Goal: Answer question/provide support

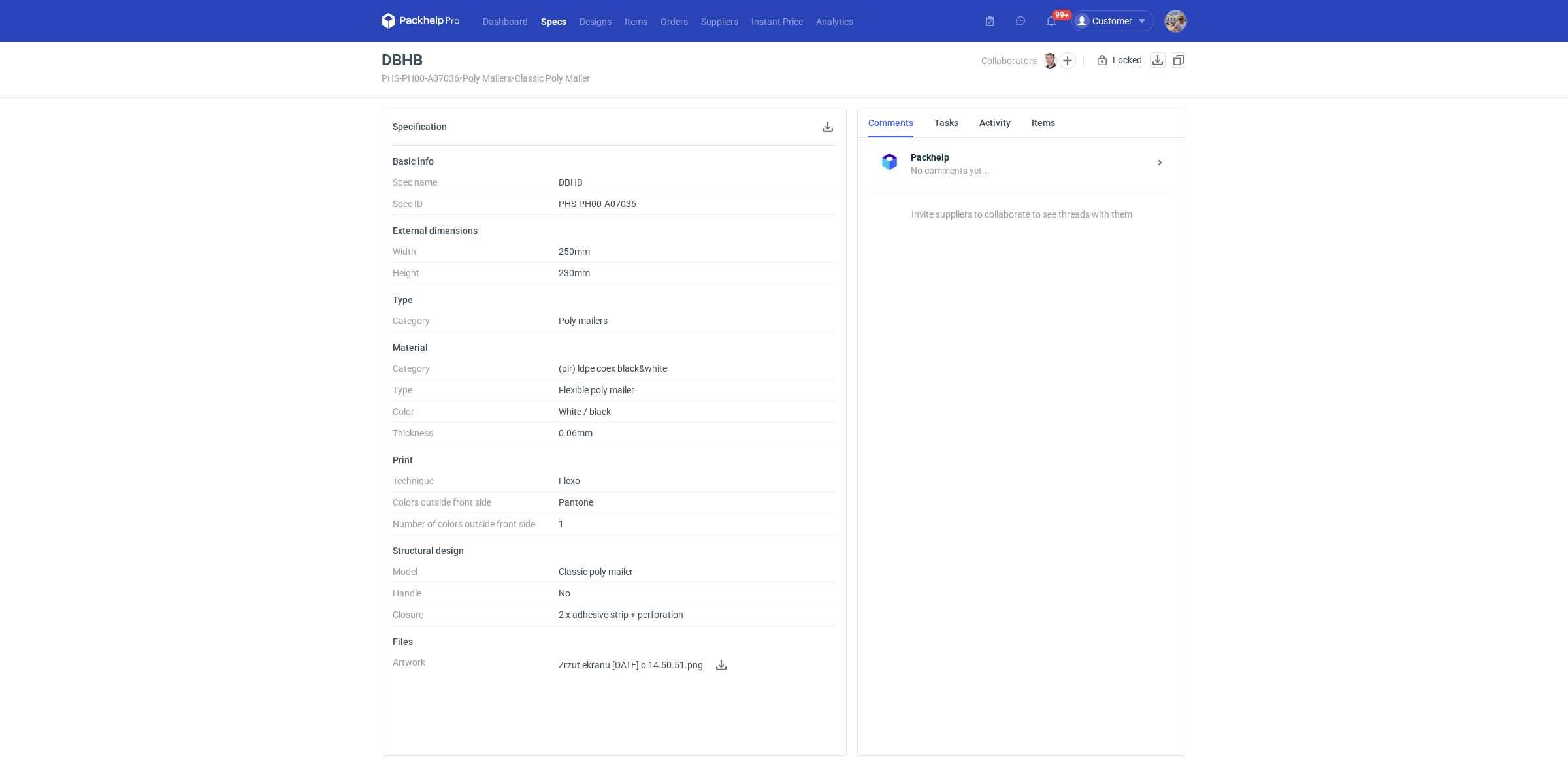
click at [821, 119] on div at bounding box center [825, 126] width 21 height 16
click at [825, 124] on button "button" at bounding box center [827, 126] width 16 height 16
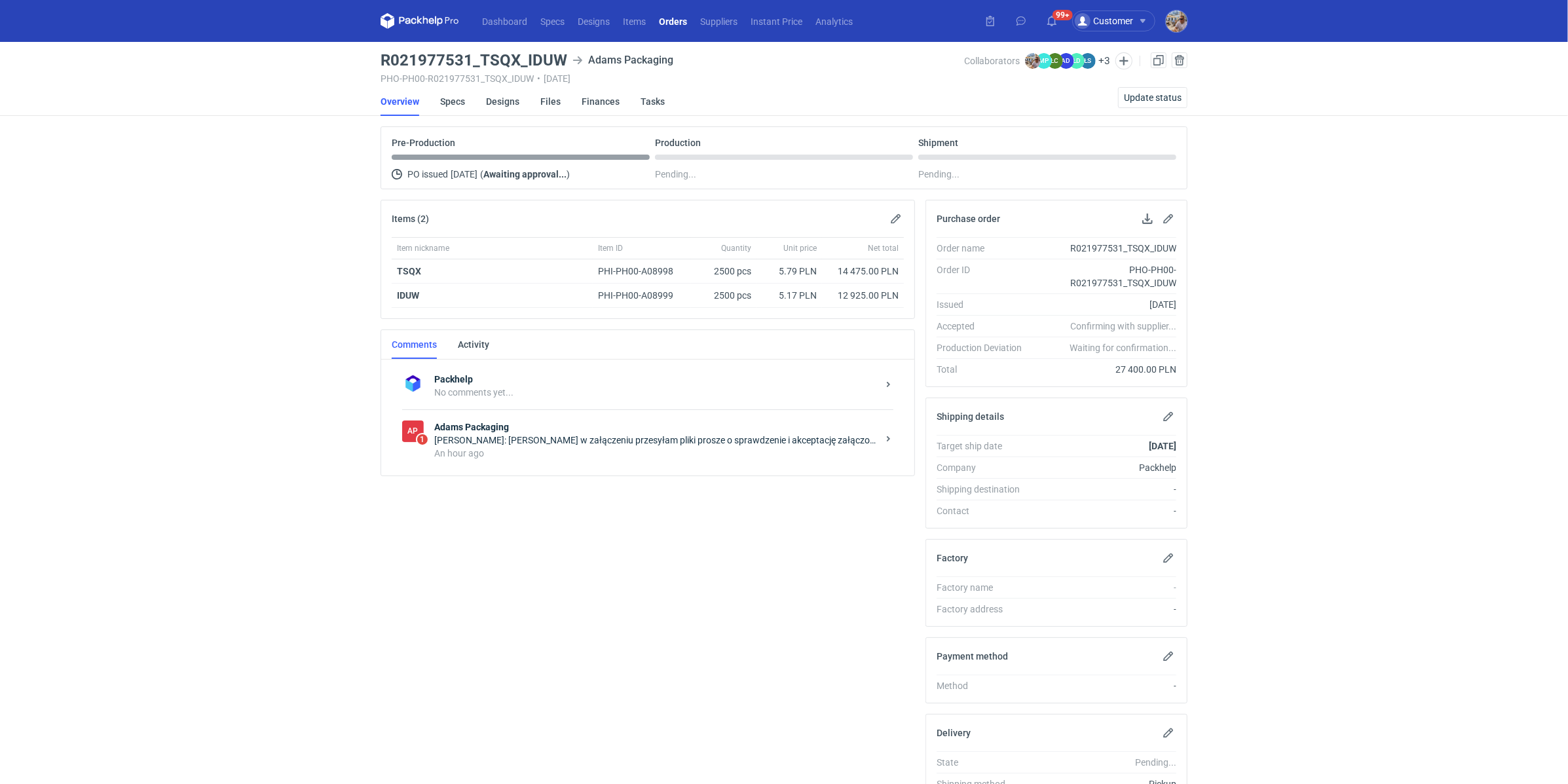
click at [541, 464] on div "AP 1 Adams Packaging Martyna Paroń: Michał w załączeniu przesyłam pliki prosze …" at bounding box center [647, 440] width 491 height 61
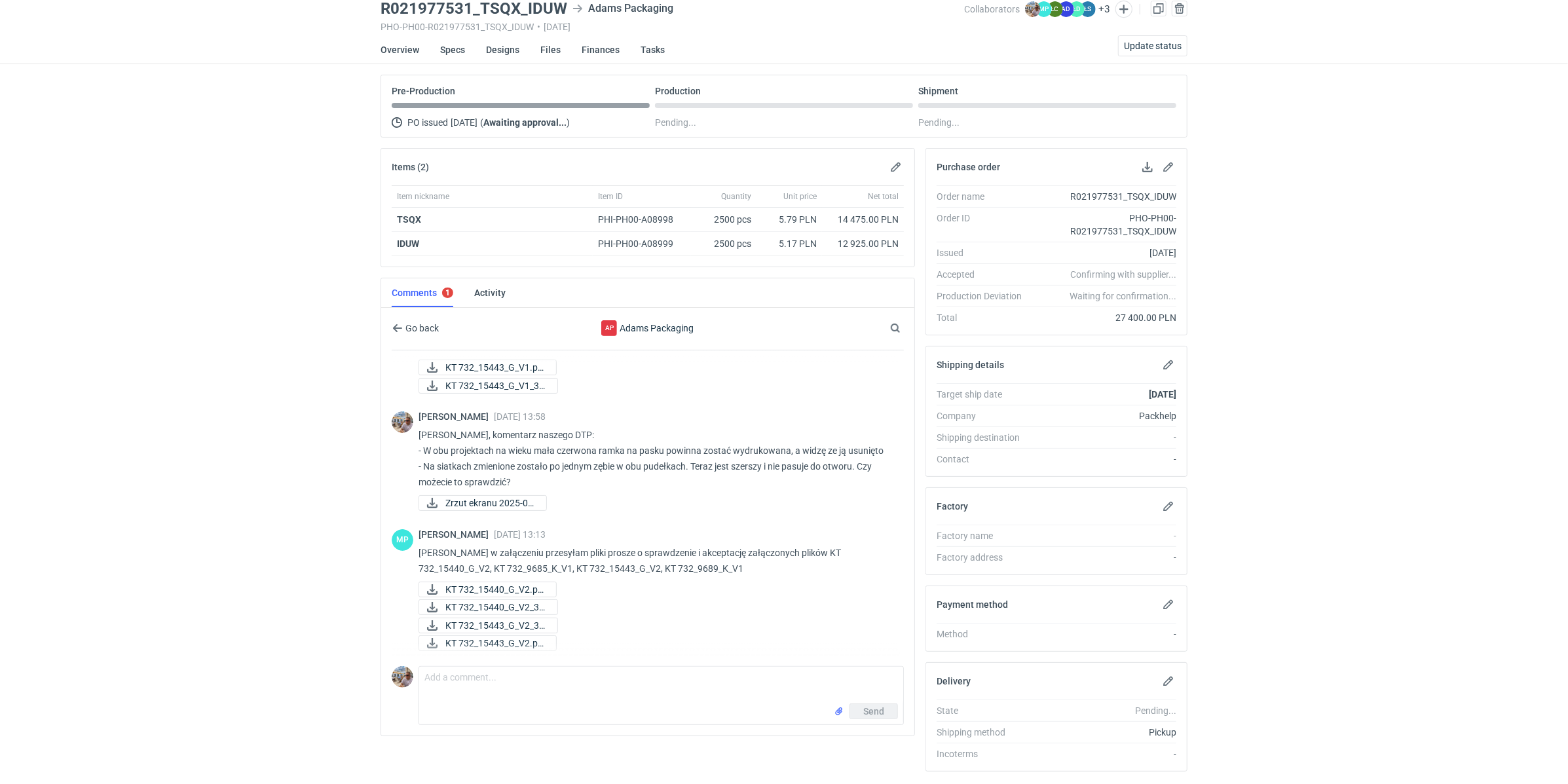
scroll to position [63, 0]
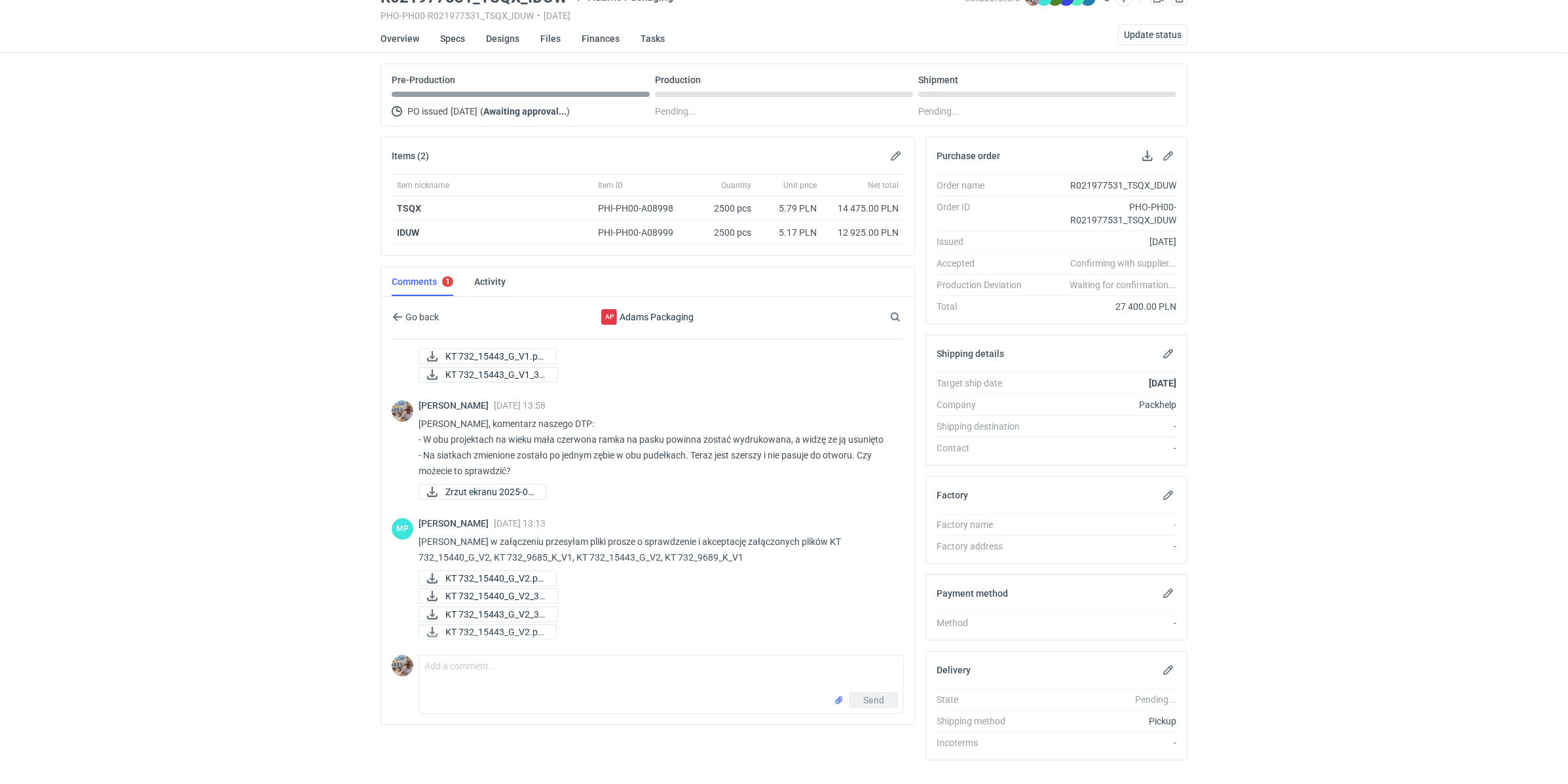
click at [480, 564] on div "Martyna Paroń 04 Sep 2025 13:13 Michał w załączeniu przesyłam pliki prosze o sp…" at bounding box center [655, 581] width 474 height 124
click at [481, 571] on span "KT 732_15440_G_V2.pd..." at bounding box center [496, 579] width 100 height 15
click at [479, 589] on span "KT 732_15440_G_V2_3D..." at bounding box center [496, 596] width 101 height 15
click at [482, 625] on span "KT 732_15443_G_V2.pd..." at bounding box center [496, 633] width 100 height 15
click at [482, 612] on span "KT 732_15443_G_V2_3D..." at bounding box center [496, 615] width 101 height 15
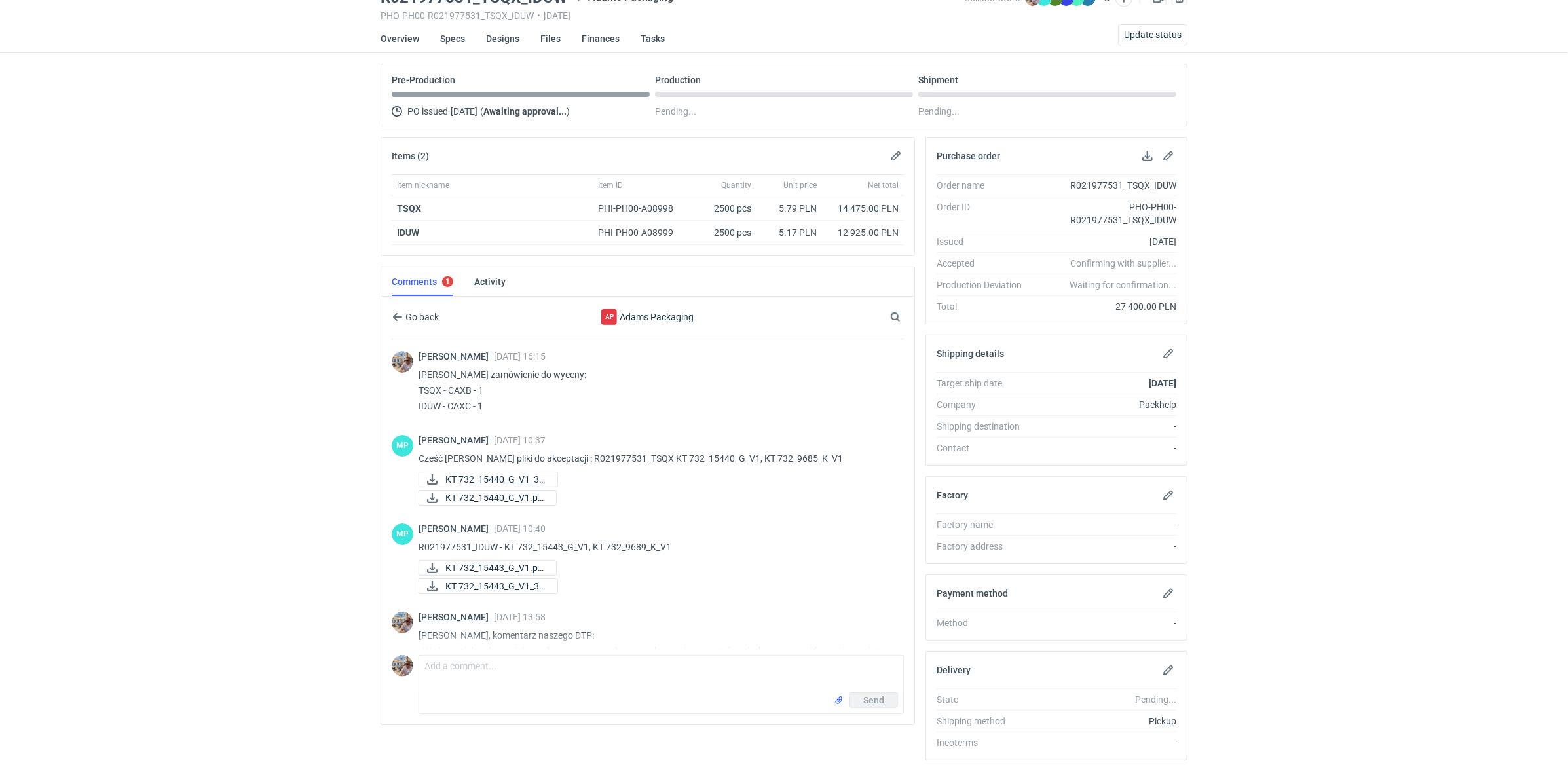
scroll to position [0, 0]
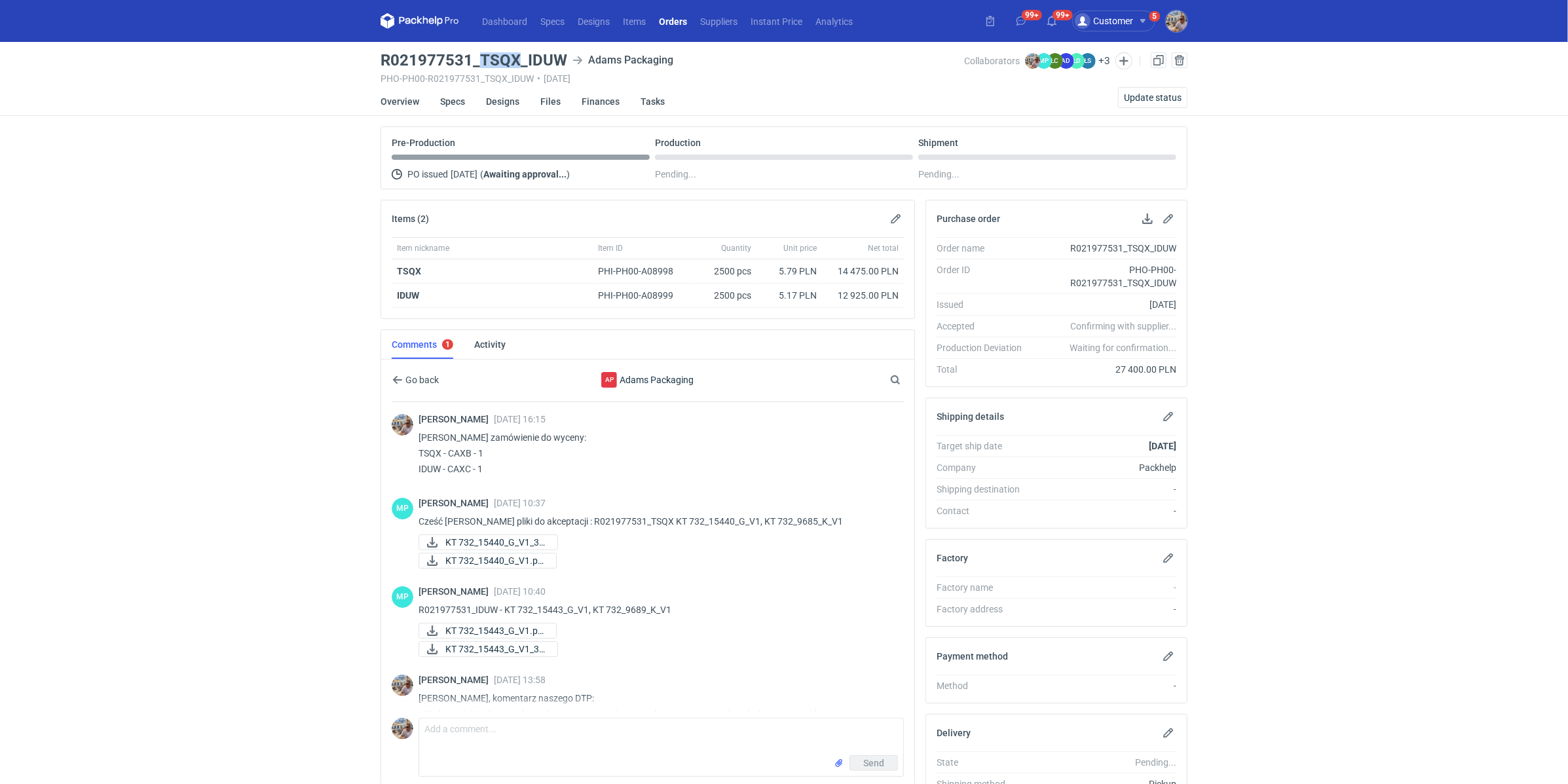
drag, startPoint x: 479, startPoint y: 55, endPoint x: 514, endPoint y: 55, distance: 35.0
click at [514, 55] on h3 "R021977531_TSQX_IDUW" at bounding box center [473, 59] width 187 height 16
copy h3 "TSQX"
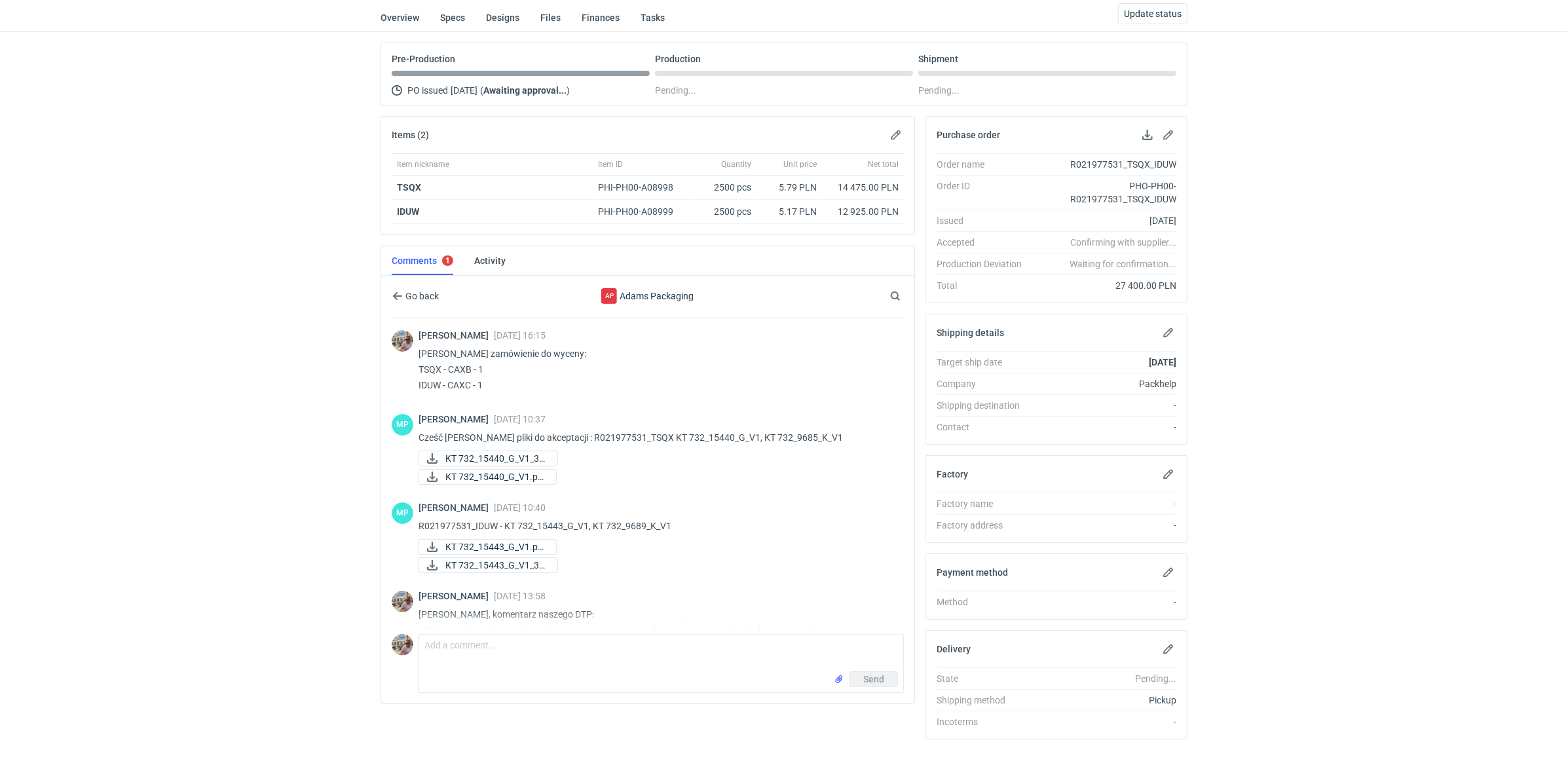
scroll to position [212, 0]
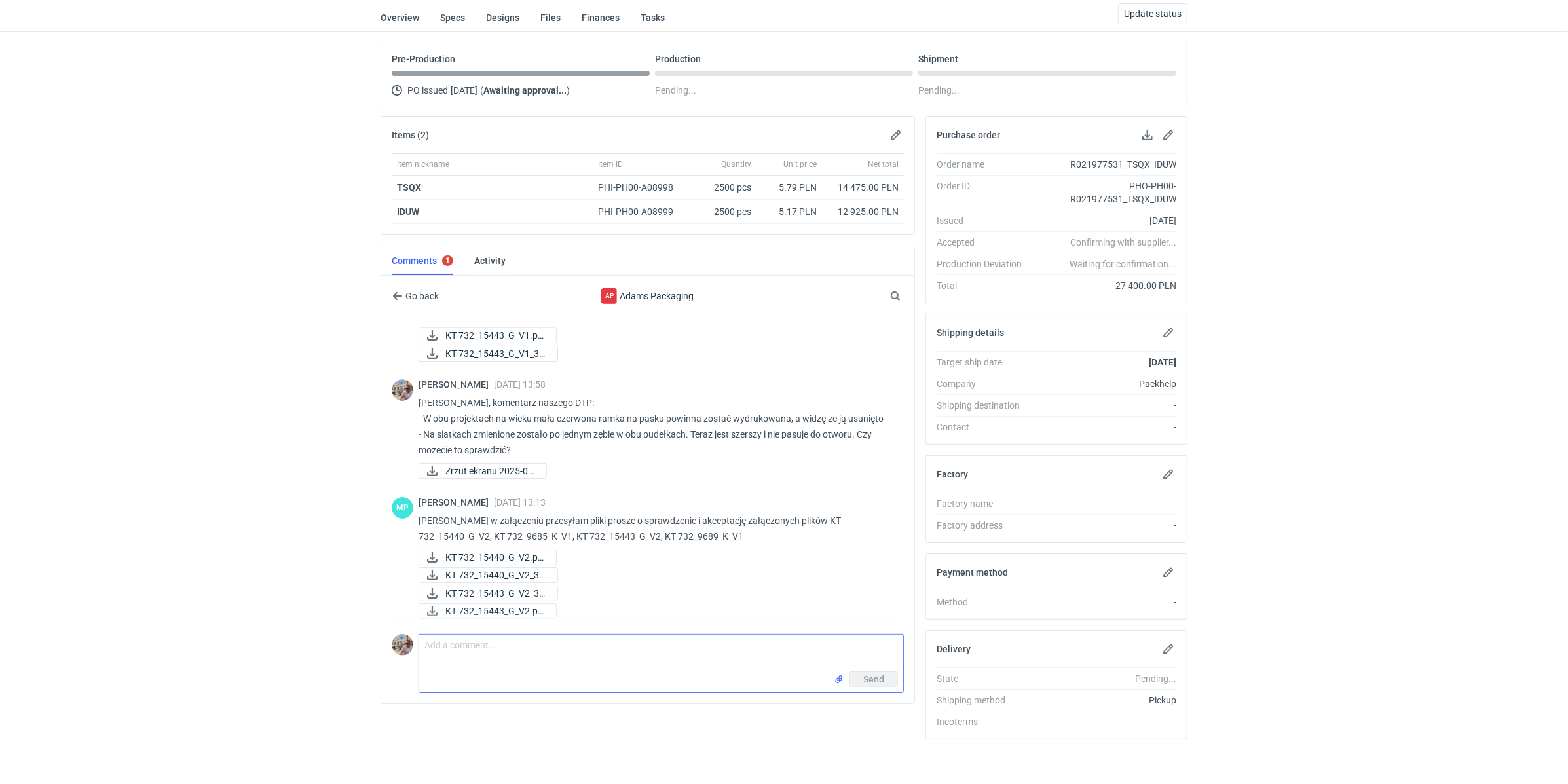
click at [546, 649] on textarea "Comment message" at bounding box center [660, 654] width 484 height 37
drag, startPoint x: 789, startPoint y: 516, endPoint x: 811, endPoint y: 537, distance: 30.4
click at [811, 537] on p "Michał w załączeniu przesyłam pliki prosze o sprawdzenie i akceptację załączony…" at bounding box center [655, 529] width 474 height 32
copy p "KT 732_15440_G_V2, KT 732_9685_K_V1, KT 732_15443_G_V2, KT 732_9689_K_V1"
click at [615, 658] on textarea "Martyna akceptuje" at bounding box center [660, 654] width 484 height 37
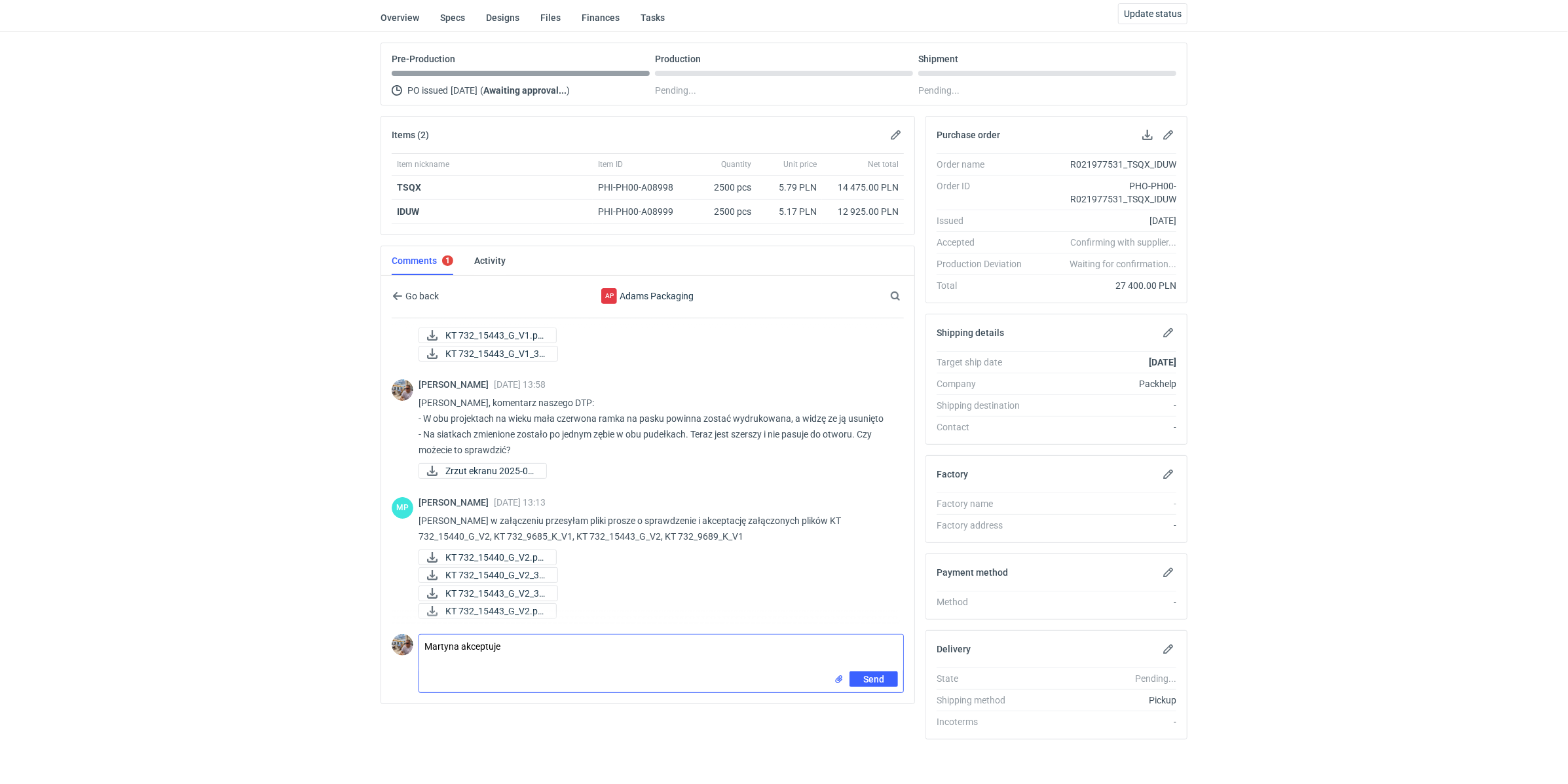
paste textarea "KT 732_15440_G_V2, KT 732_9685_K_V1, KT 732_15443_G_V2, KT 732_9689_K_V1"
type textarea "Martyna akceptuje KT 732_15440_G_V2, KT 732_9685_K_V1, KT 732_15443_G_V2, KT 73…"
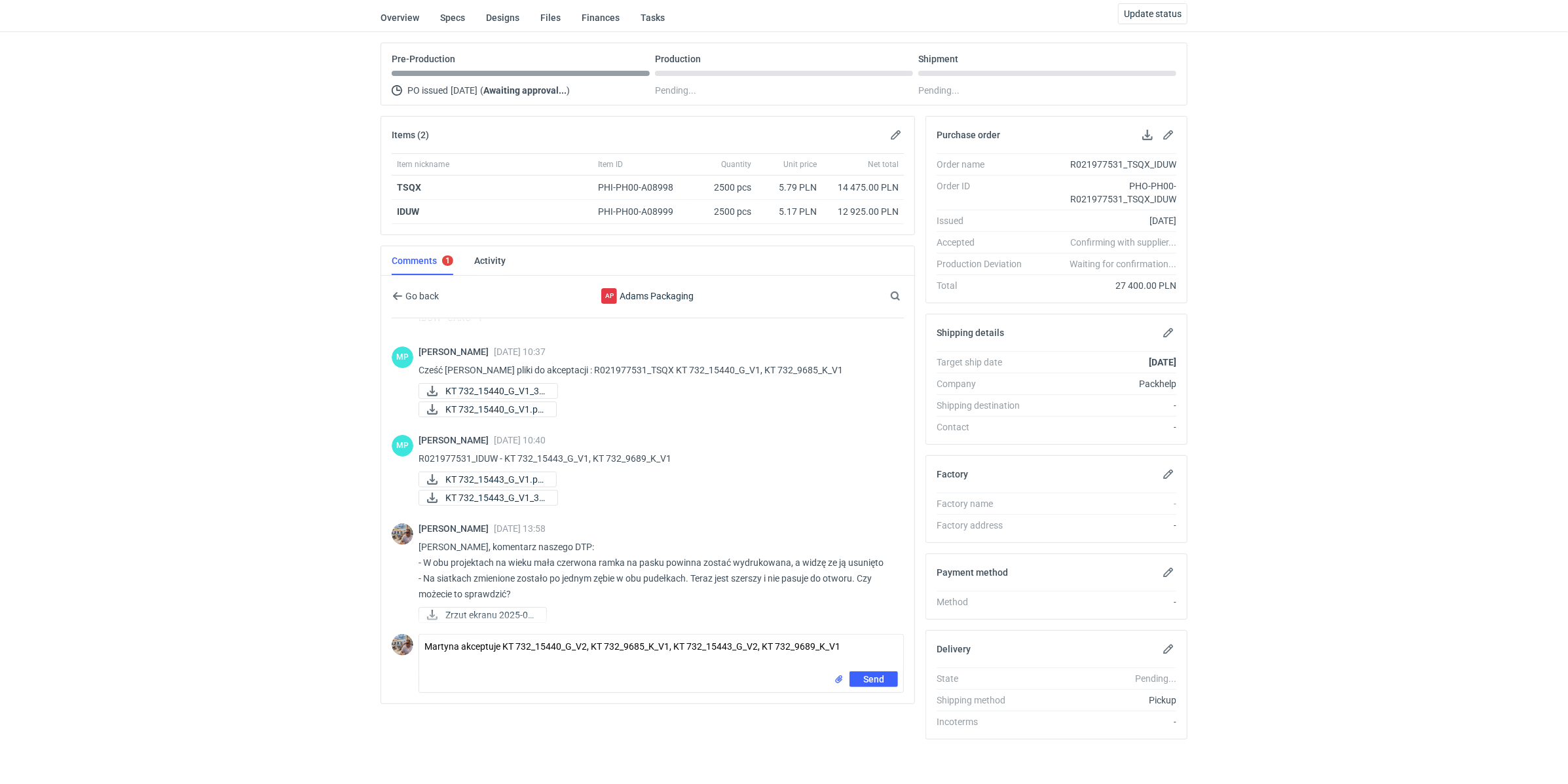
scroll to position [0, 0]
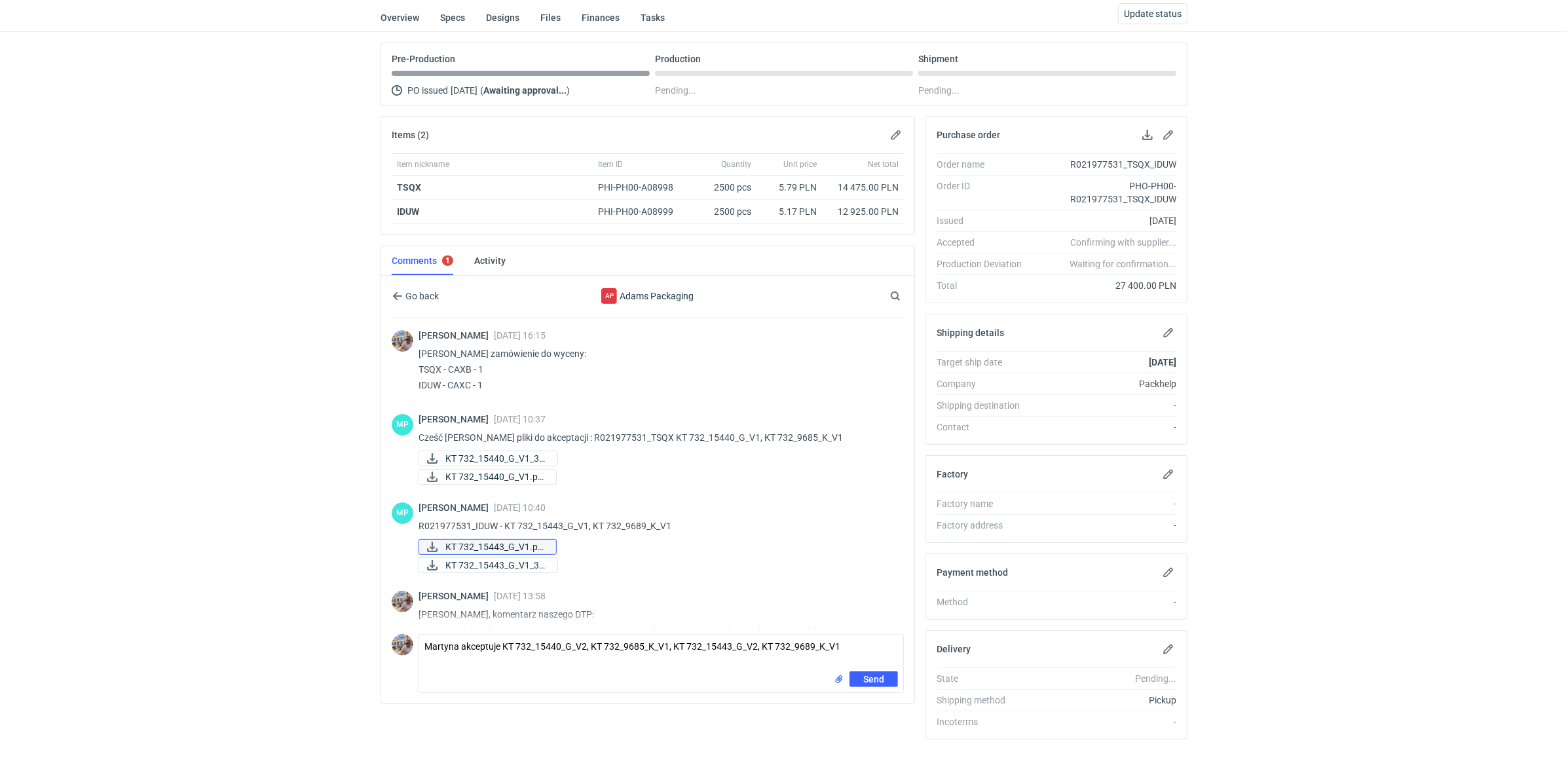
click at [491, 543] on span "KT 732_15443_G_V1.pd..." at bounding box center [496, 547] width 100 height 15
click at [521, 455] on span "KT 732_15440_G_V1_3D..." at bounding box center [496, 459] width 101 height 15
click at [511, 470] on span "KT 732_15440_G_V1.pd..." at bounding box center [496, 477] width 100 height 15
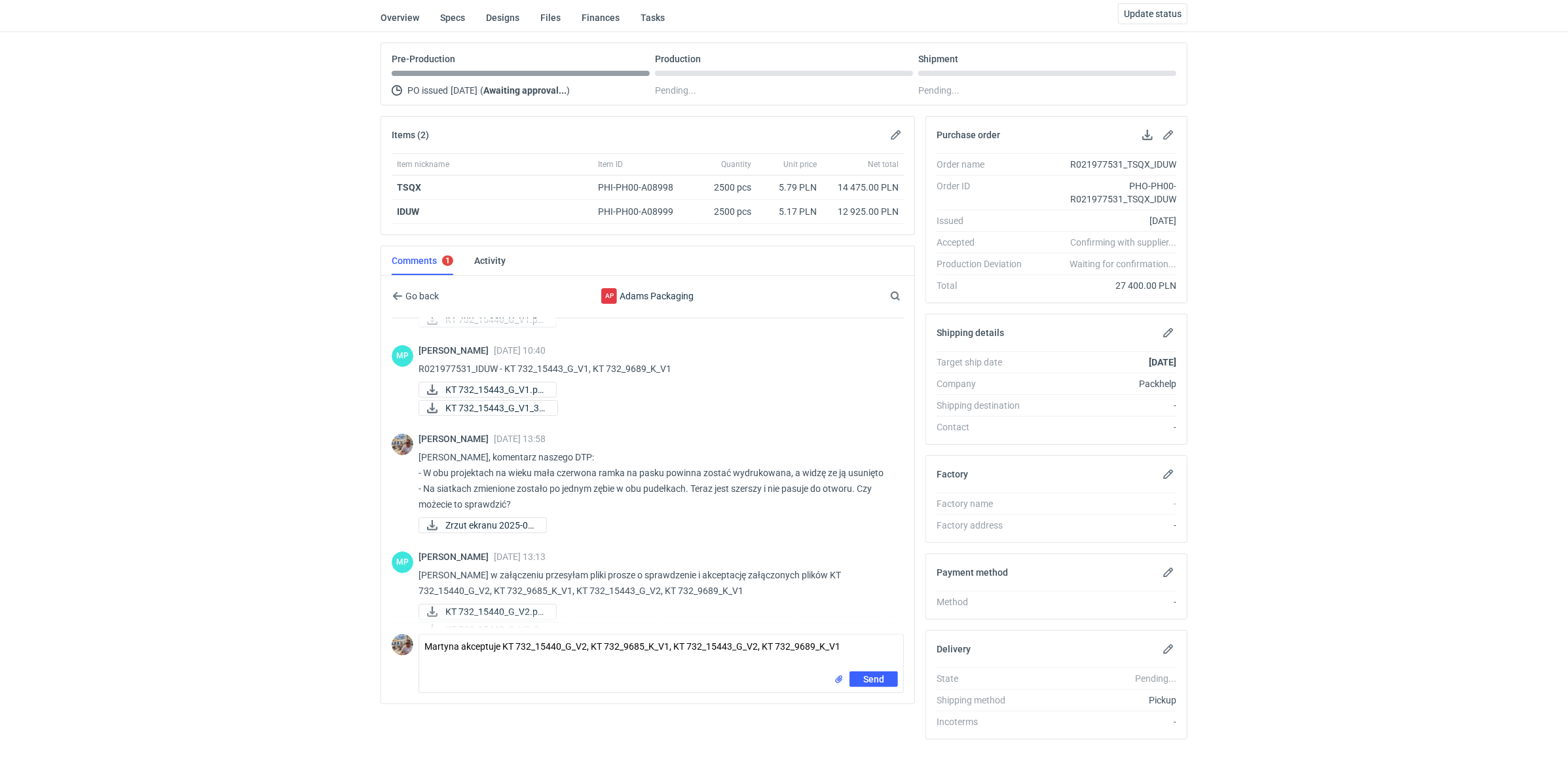
scroll to position [212, 0]
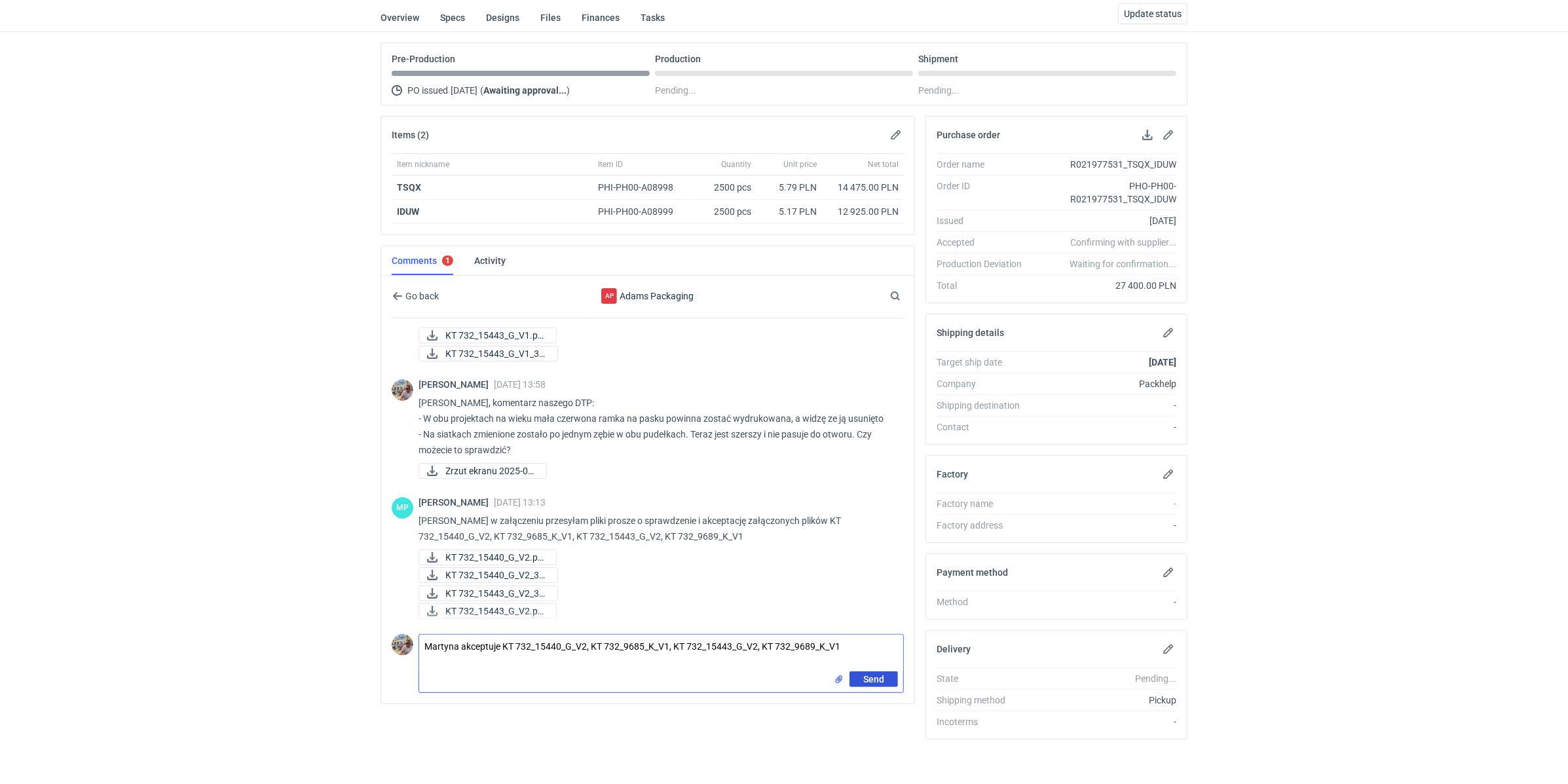
click at [884, 675] on span "Send" at bounding box center [874, 680] width 21 height 9
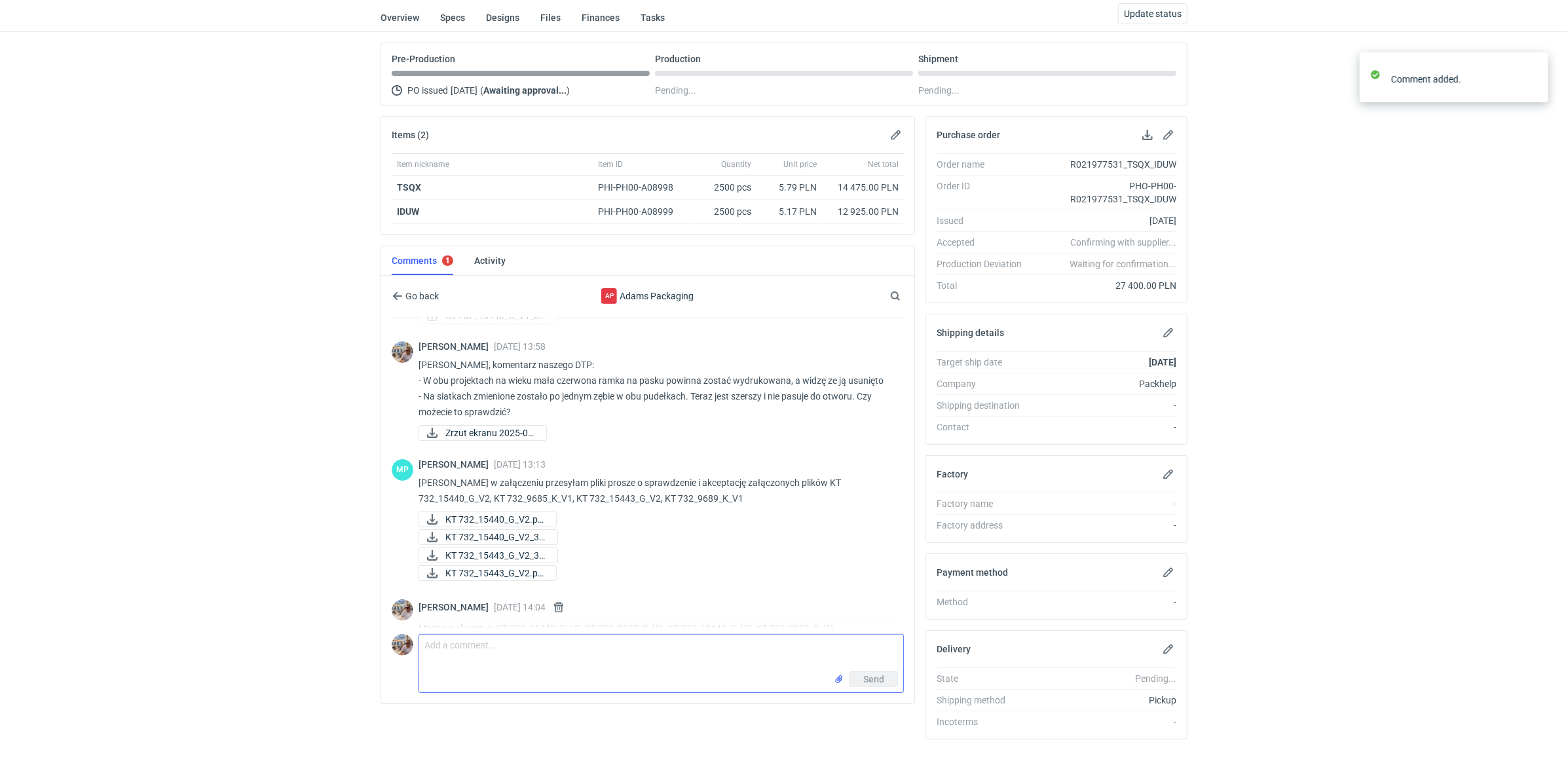
scroll to position [269, 0]
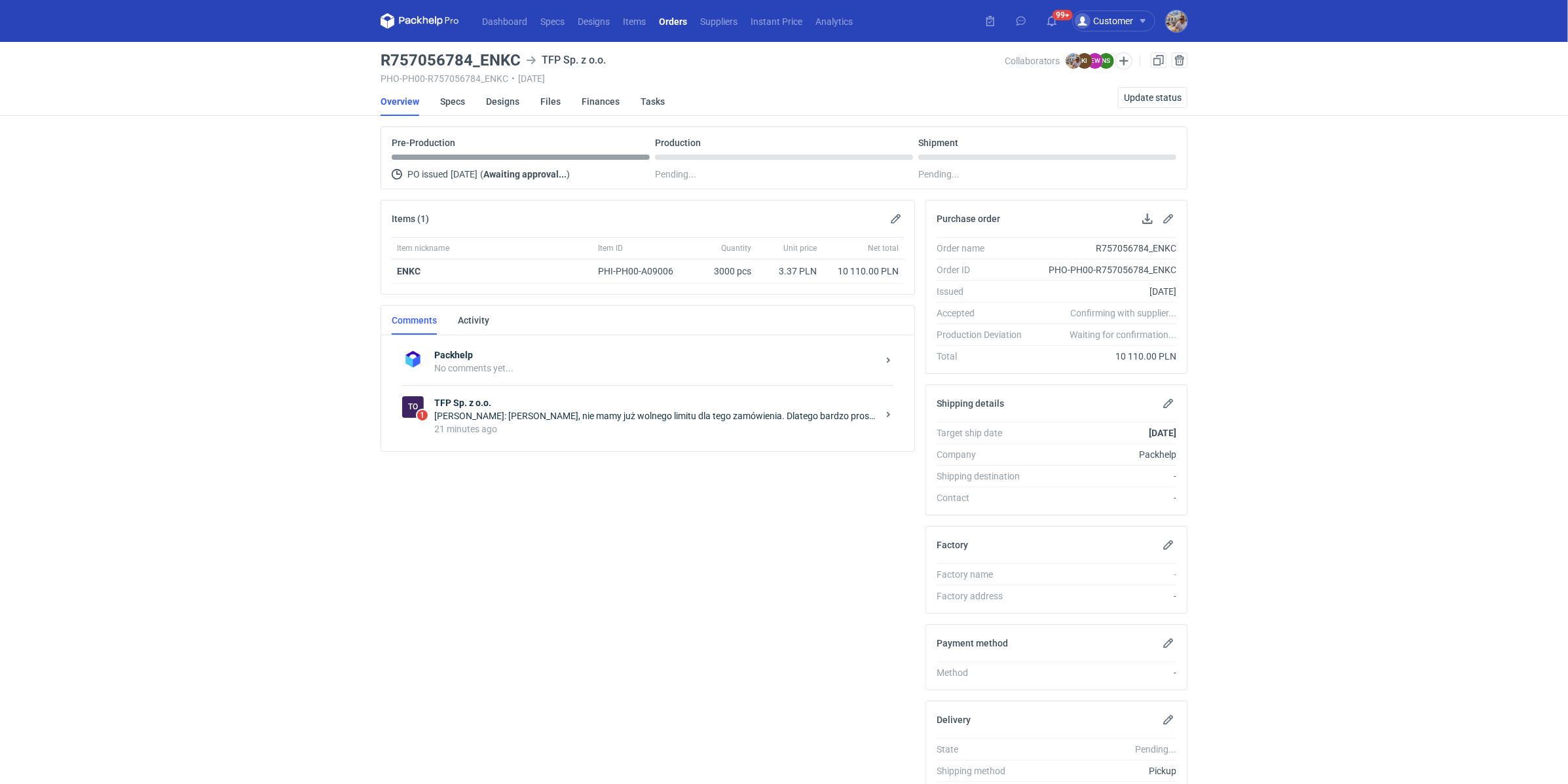
click at [550, 425] on div "21 minutes ago" at bounding box center [656, 429] width 444 height 13
click at [637, 417] on div "[PERSON_NAME]: [PERSON_NAME], czy poprzednią wersję projektu KDUQ, DG0004515 bę…" at bounding box center [656, 416] width 444 height 13
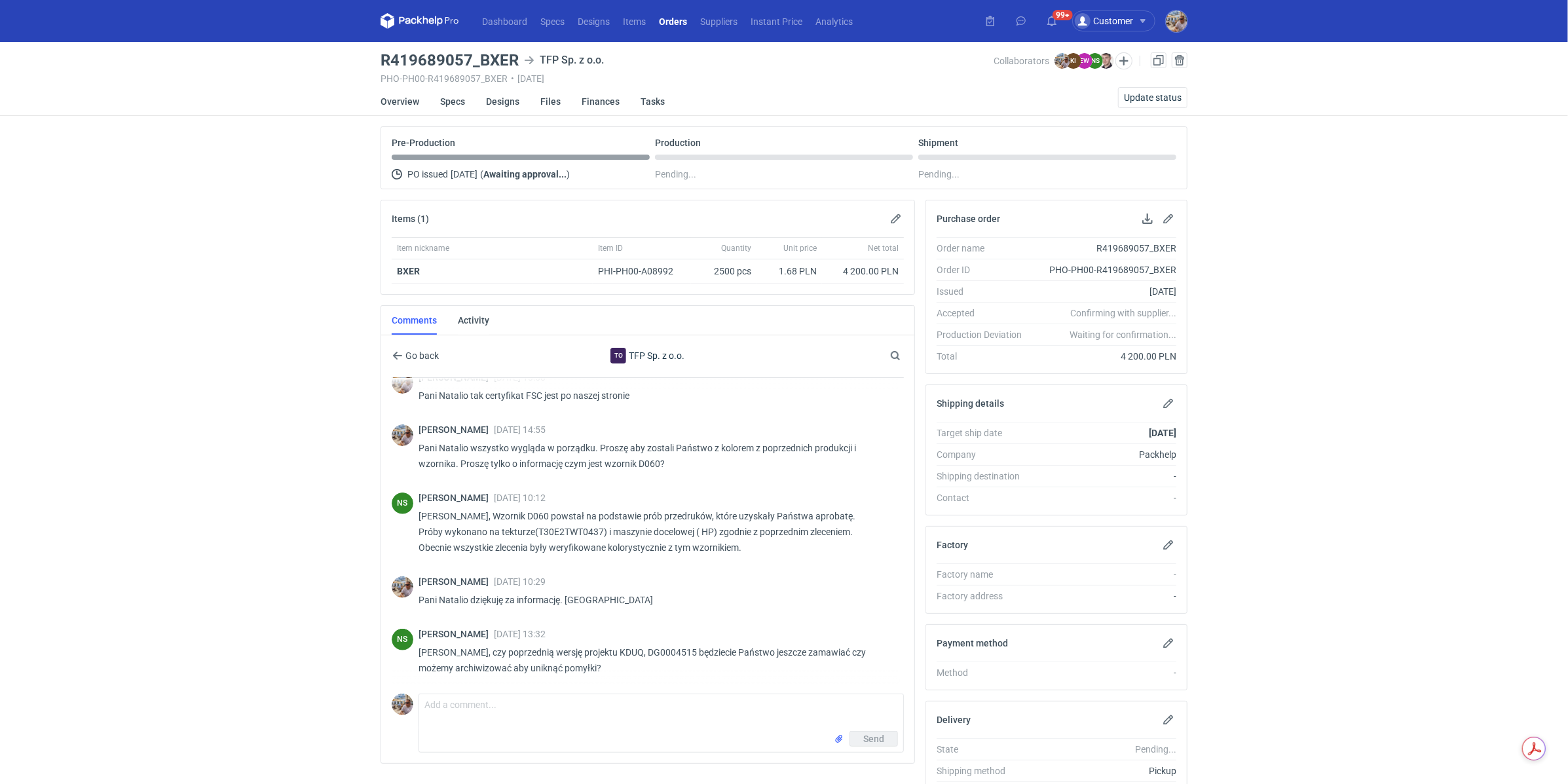
scroll to position [392, 0]
drag, startPoint x: 607, startPoint y: 647, endPoint x: 630, endPoint y: 648, distance: 23.0
click at [630, 648] on p "Panie Michale, czy poprzednią wersję projektu KDUQ, DG0004515 będziecie Państwo…" at bounding box center [655, 660] width 474 height 32
copy p "KDUQ"
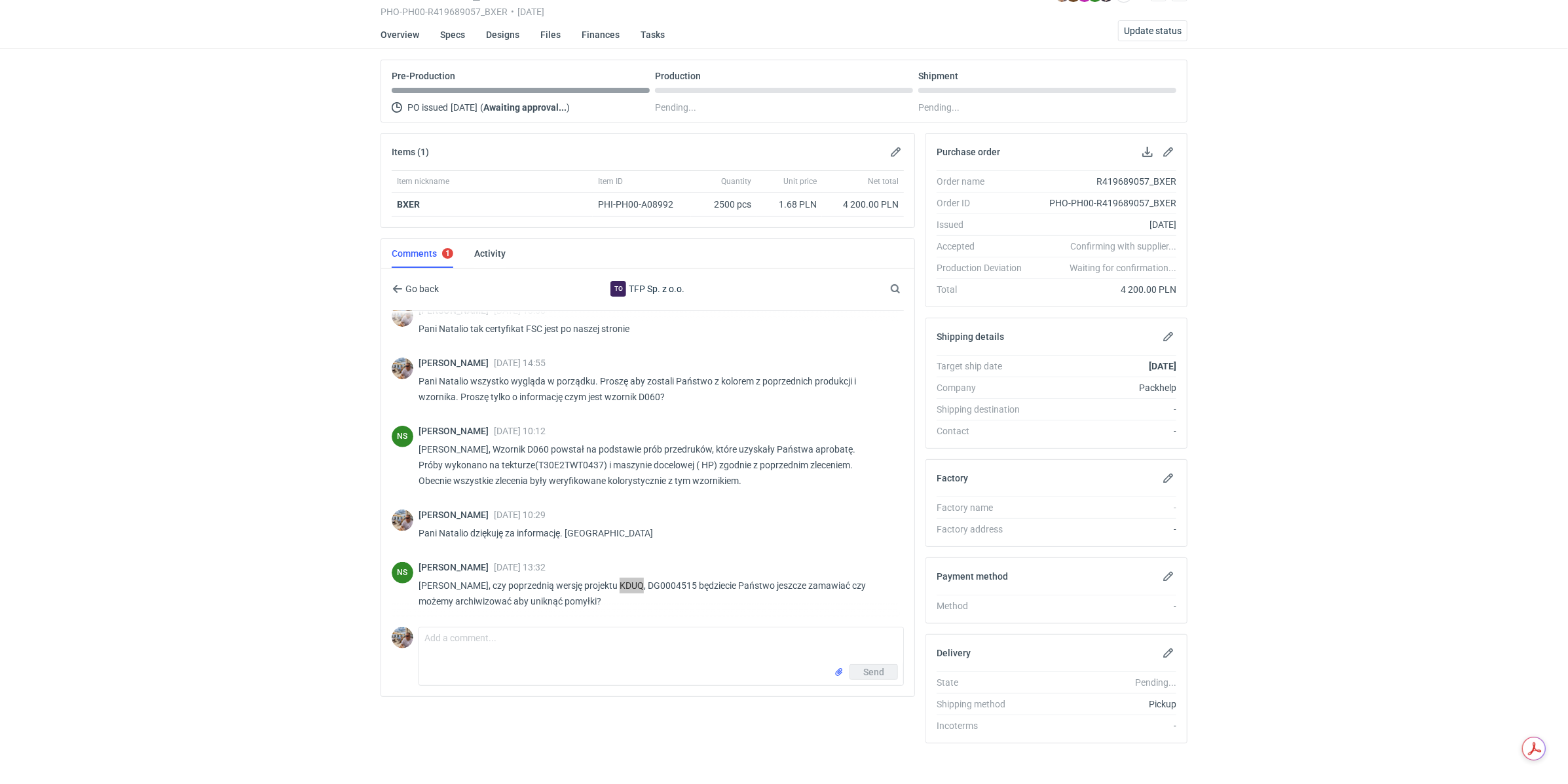
scroll to position [71, 0]
click at [504, 633] on textarea "Comment message" at bounding box center [660, 643] width 484 height 37
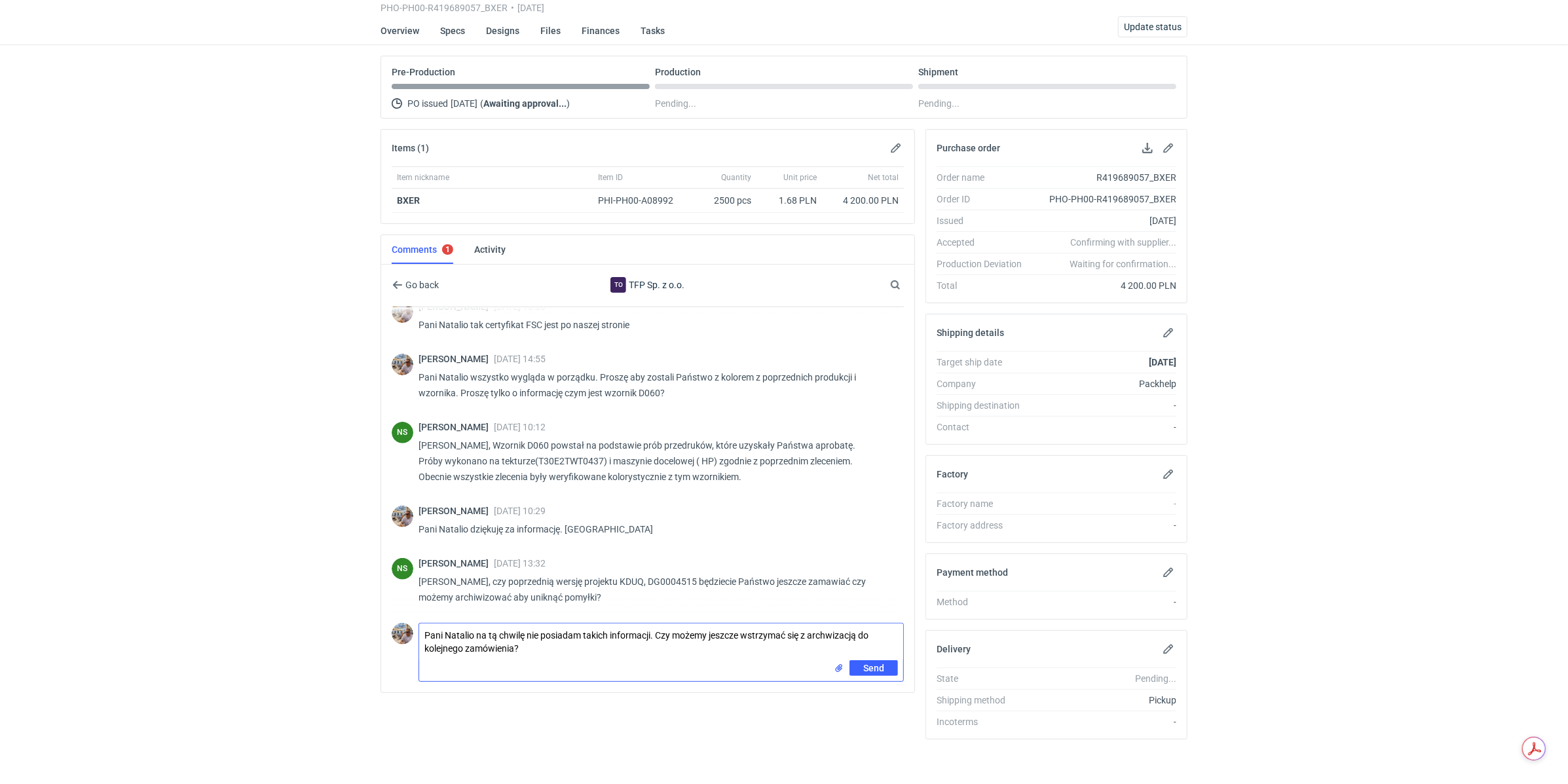
type textarea "Pani Natalio na tą chwilę nie posiadam takich informacji. Czy możemy jeszcze ws…"
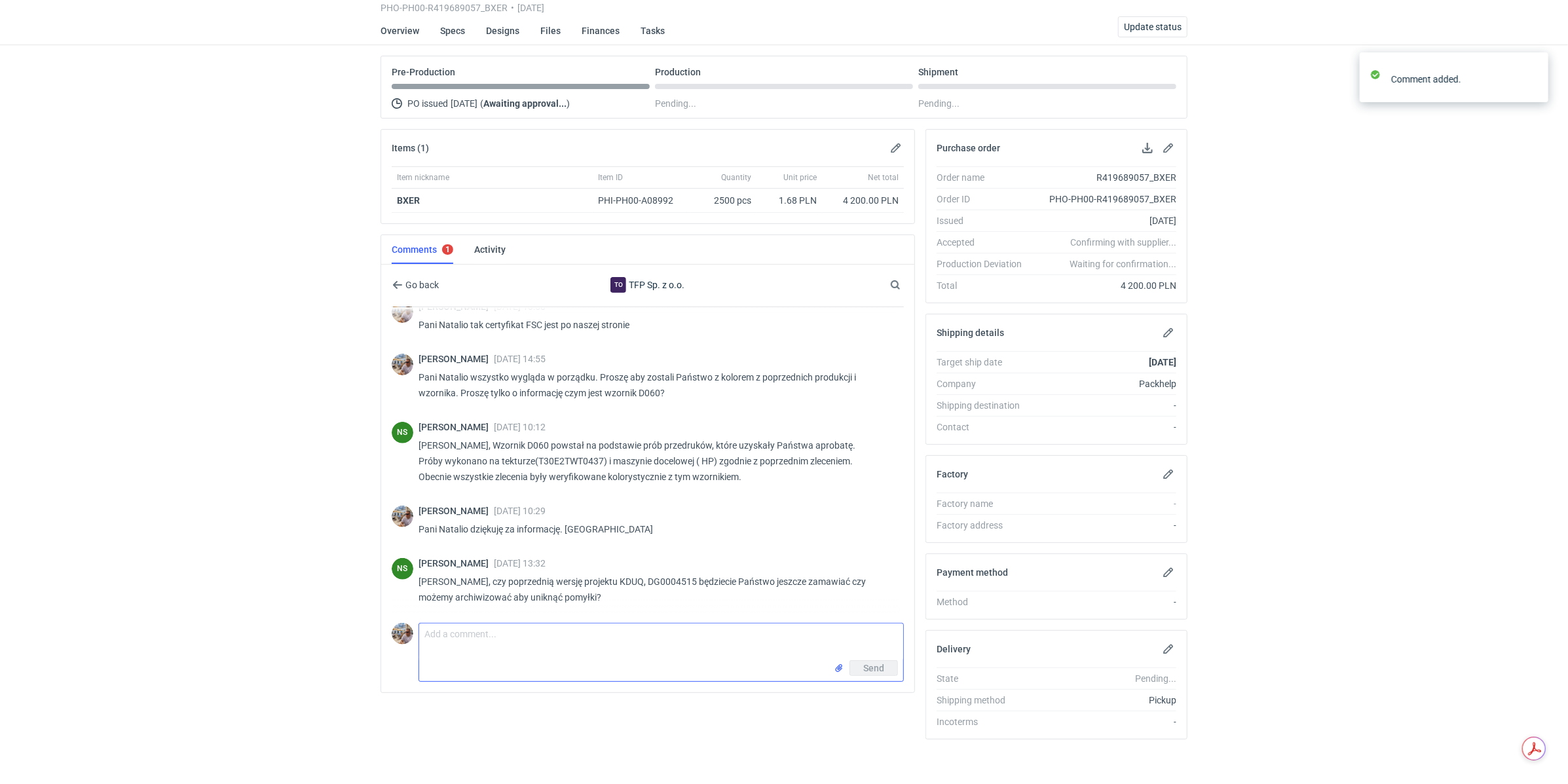
scroll to position [465, 0]
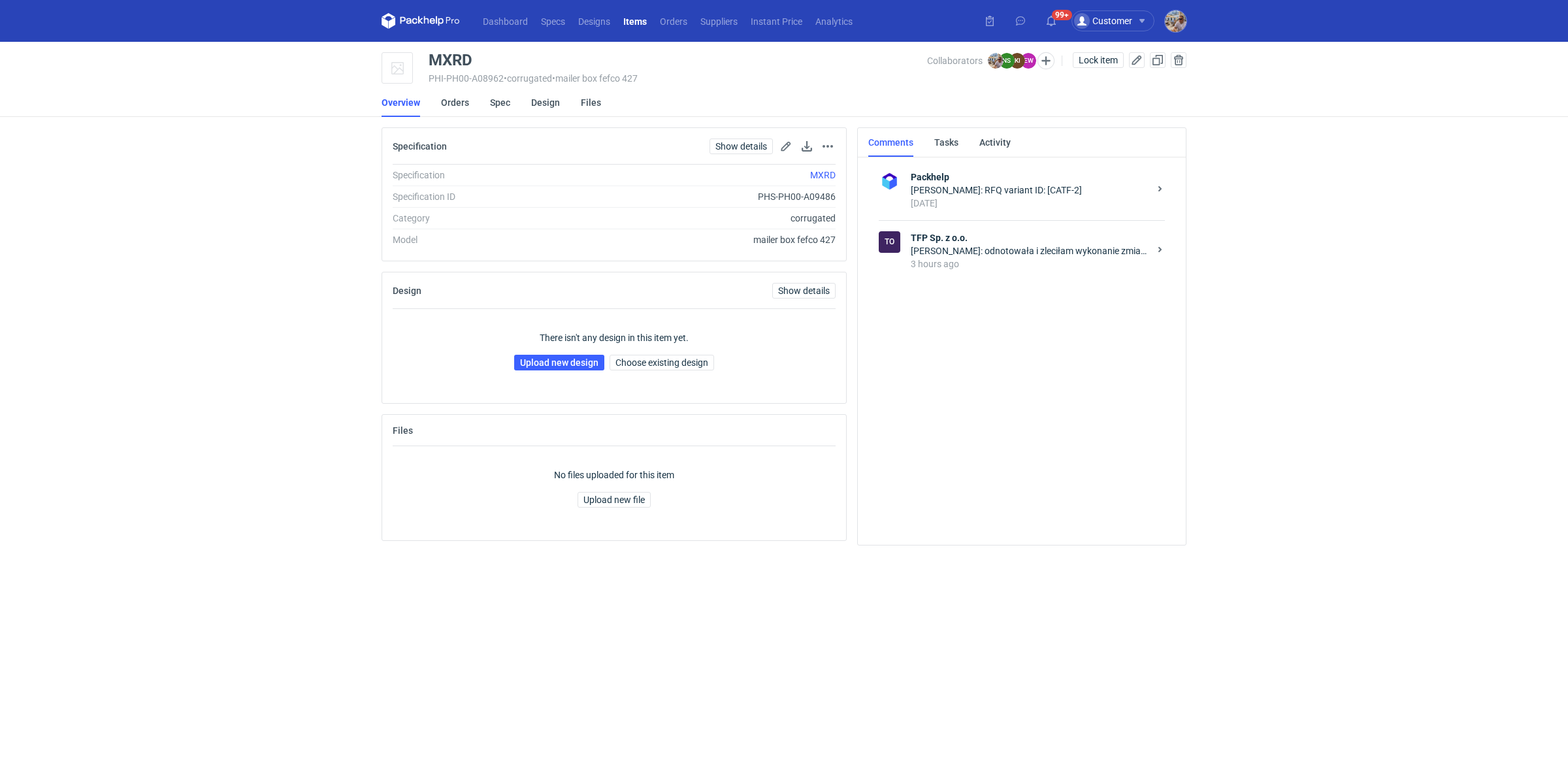
click at [1027, 254] on div "[PERSON_NAME]: odnotowała i zleciłam wykonanie zmiany w siatce." at bounding box center [1029, 251] width 238 height 13
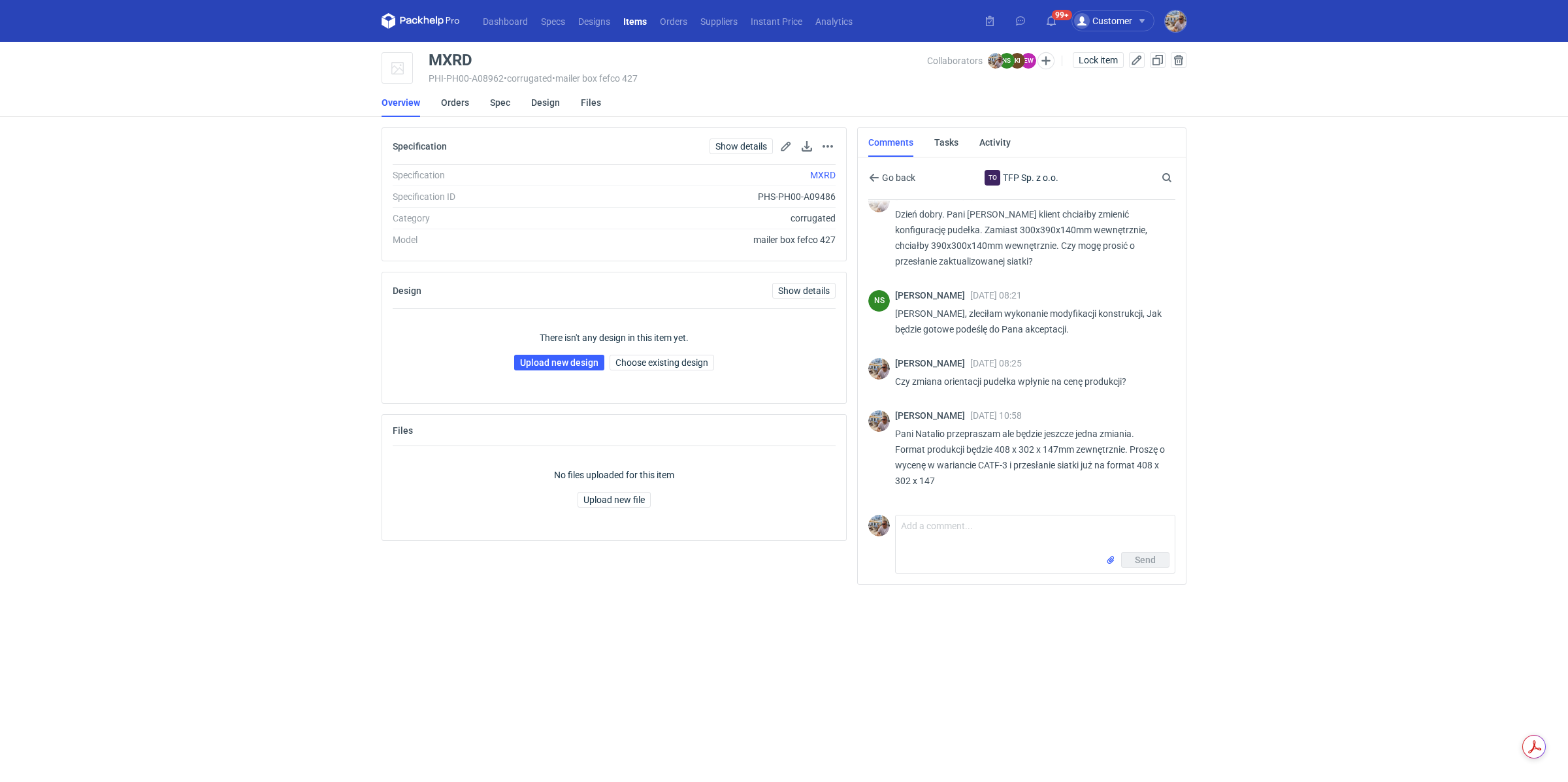
scroll to position [1140, 0]
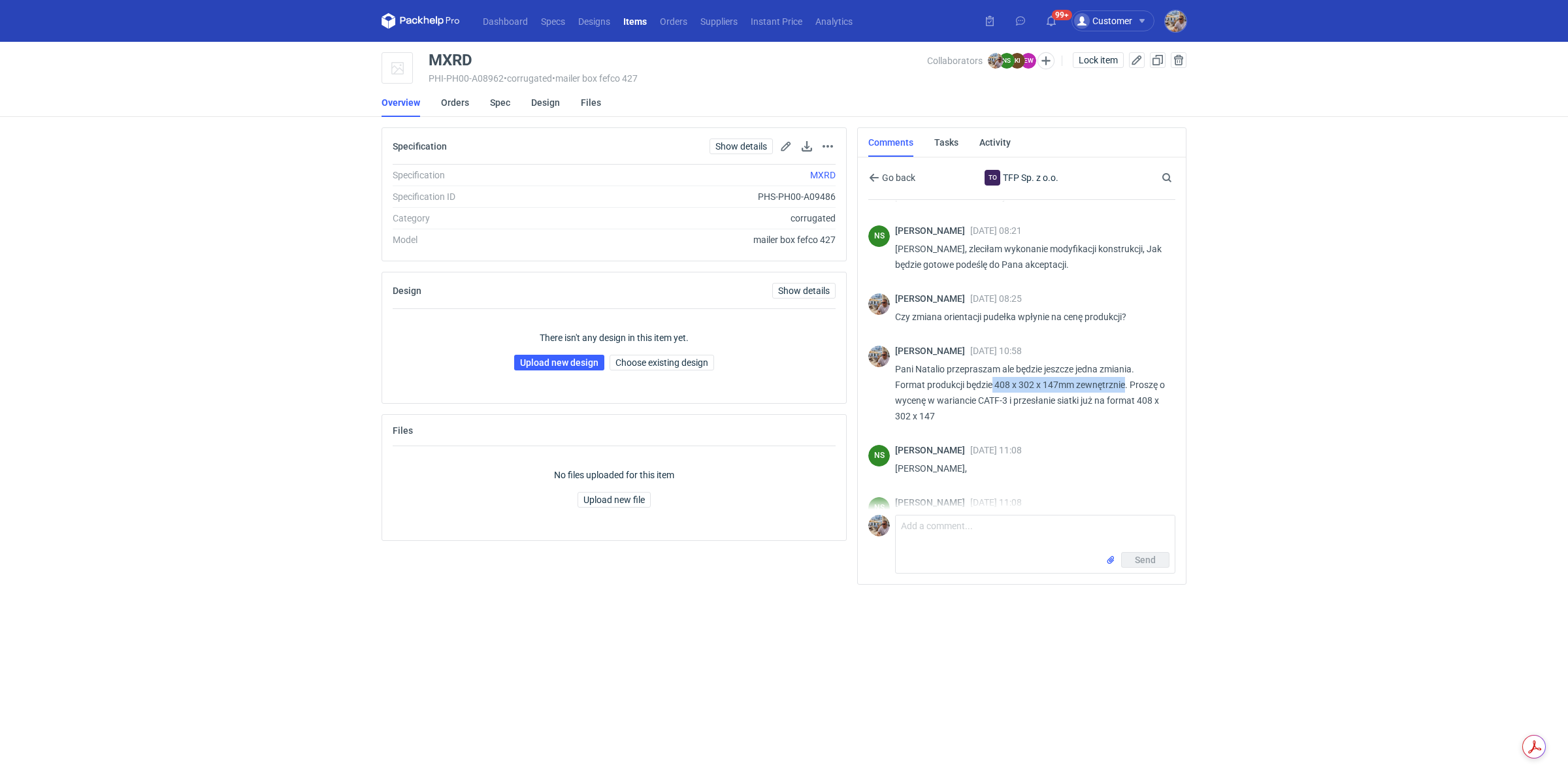
drag, startPoint x: 996, startPoint y: 349, endPoint x: 1127, endPoint y: 350, distance: 131.0
click at [1127, 361] on p "Pani Natalio przepraszam ale będzie jeszcze jedna zmiania. Format produkcji będ…" at bounding box center [1029, 393] width 270 height 63
copy p "408 x 302 x 147mm zewnętrznie"
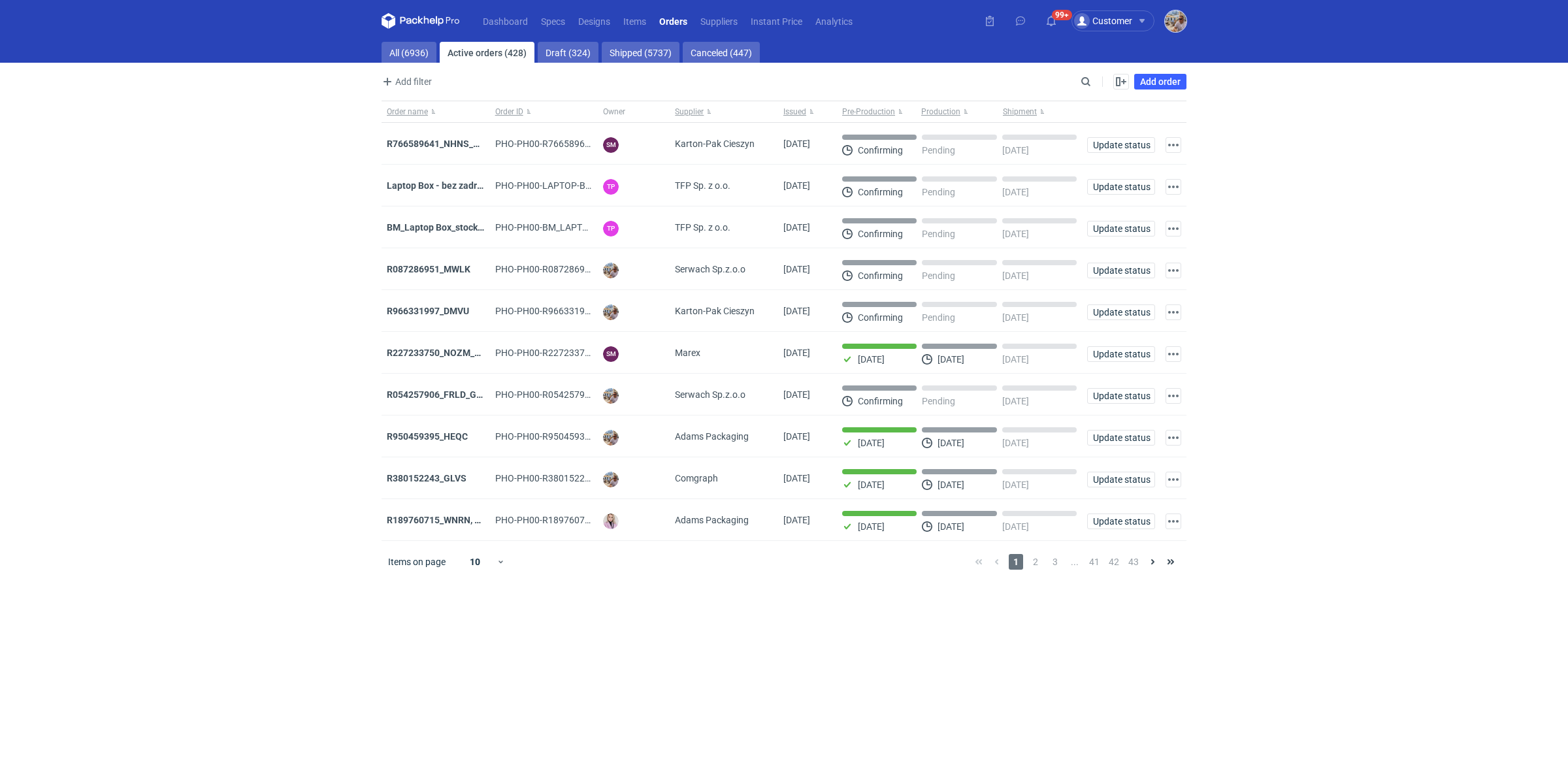
click at [1179, 24] on img "button" at bounding box center [1175, 20] width 21 height 21
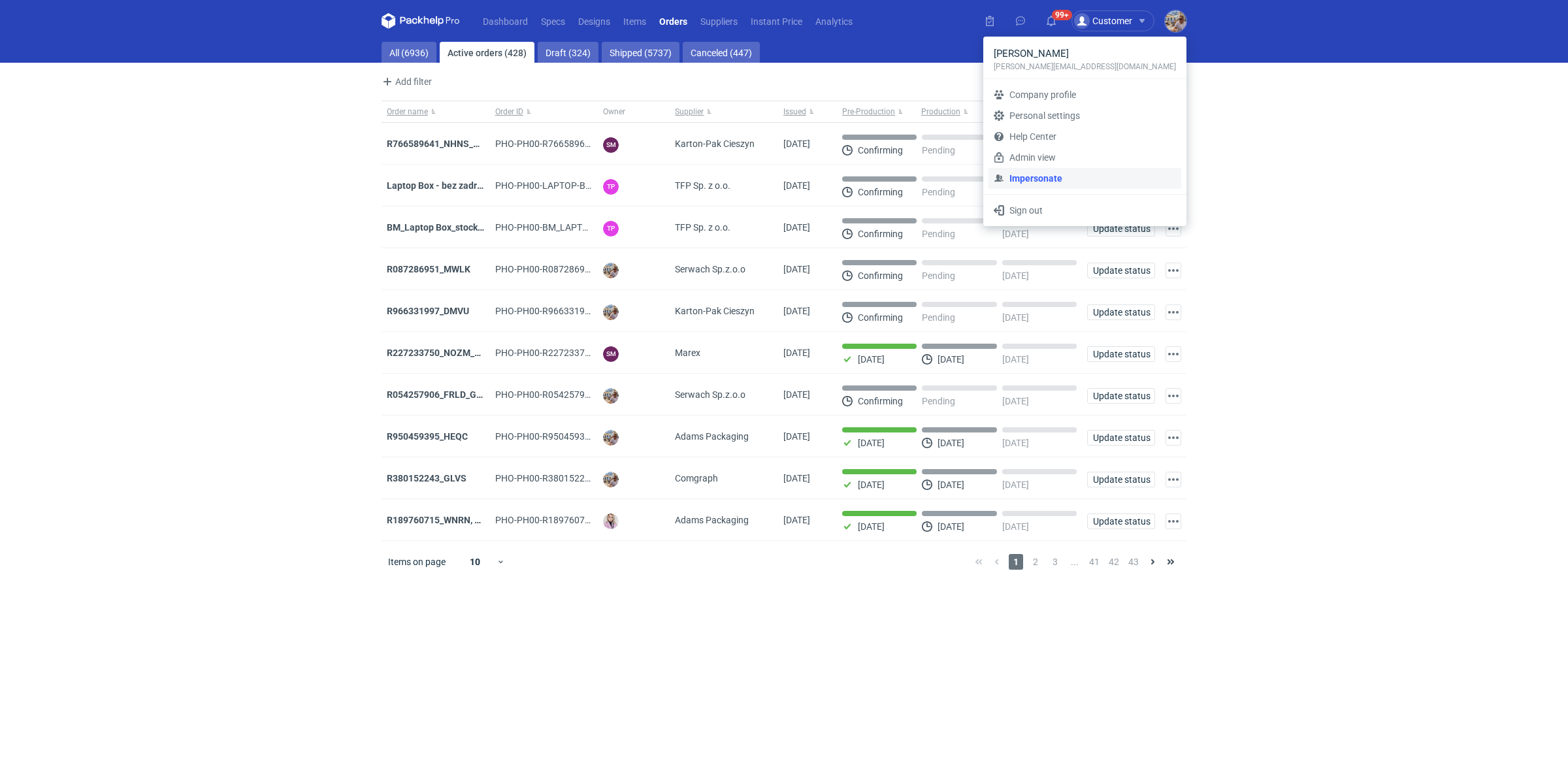
click at [1079, 180] on link "Impersonate" at bounding box center [1085, 178] width 193 height 21
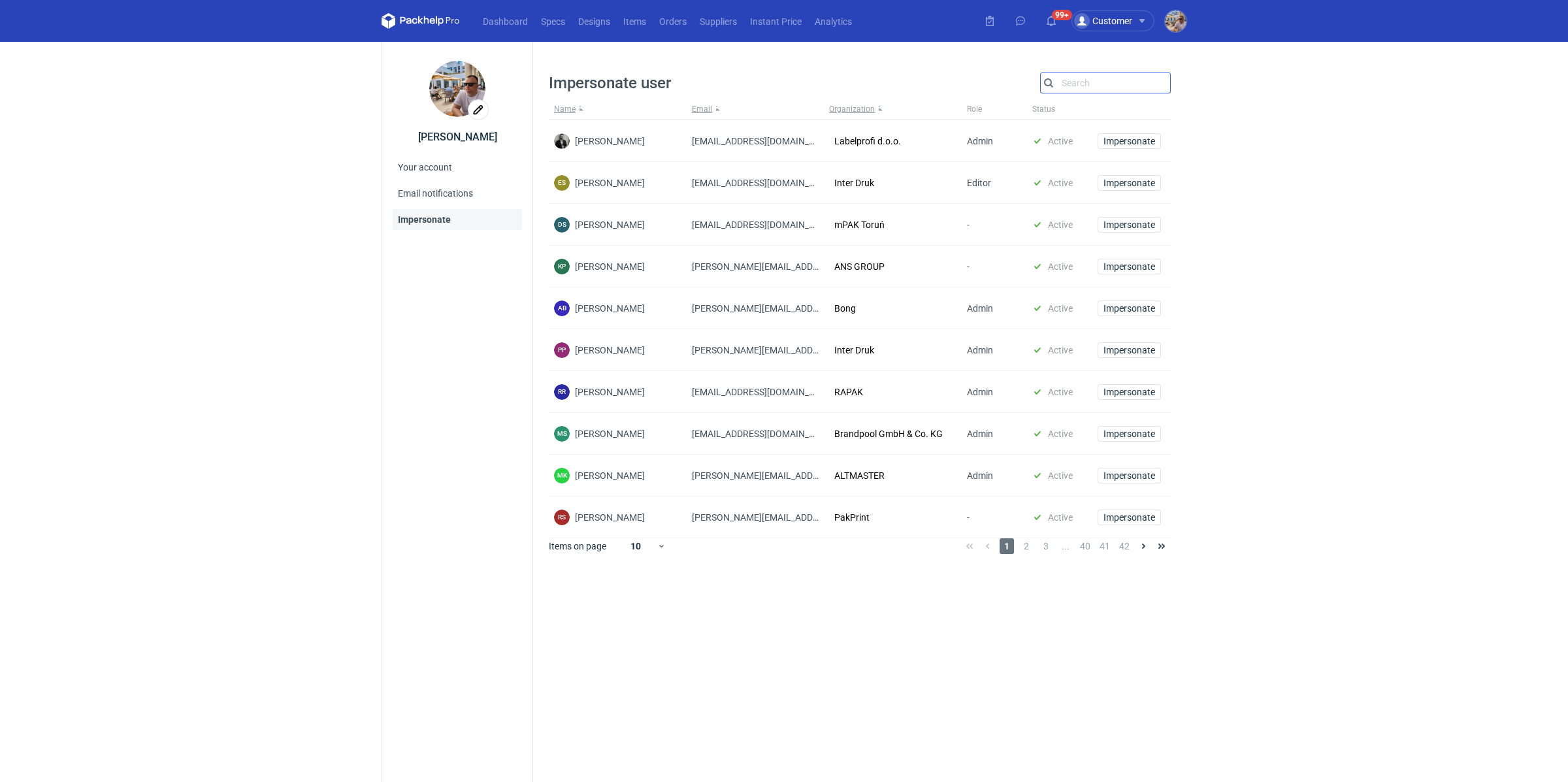
click at [1084, 83] on input "Search" at bounding box center [1106, 82] width 130 height 16
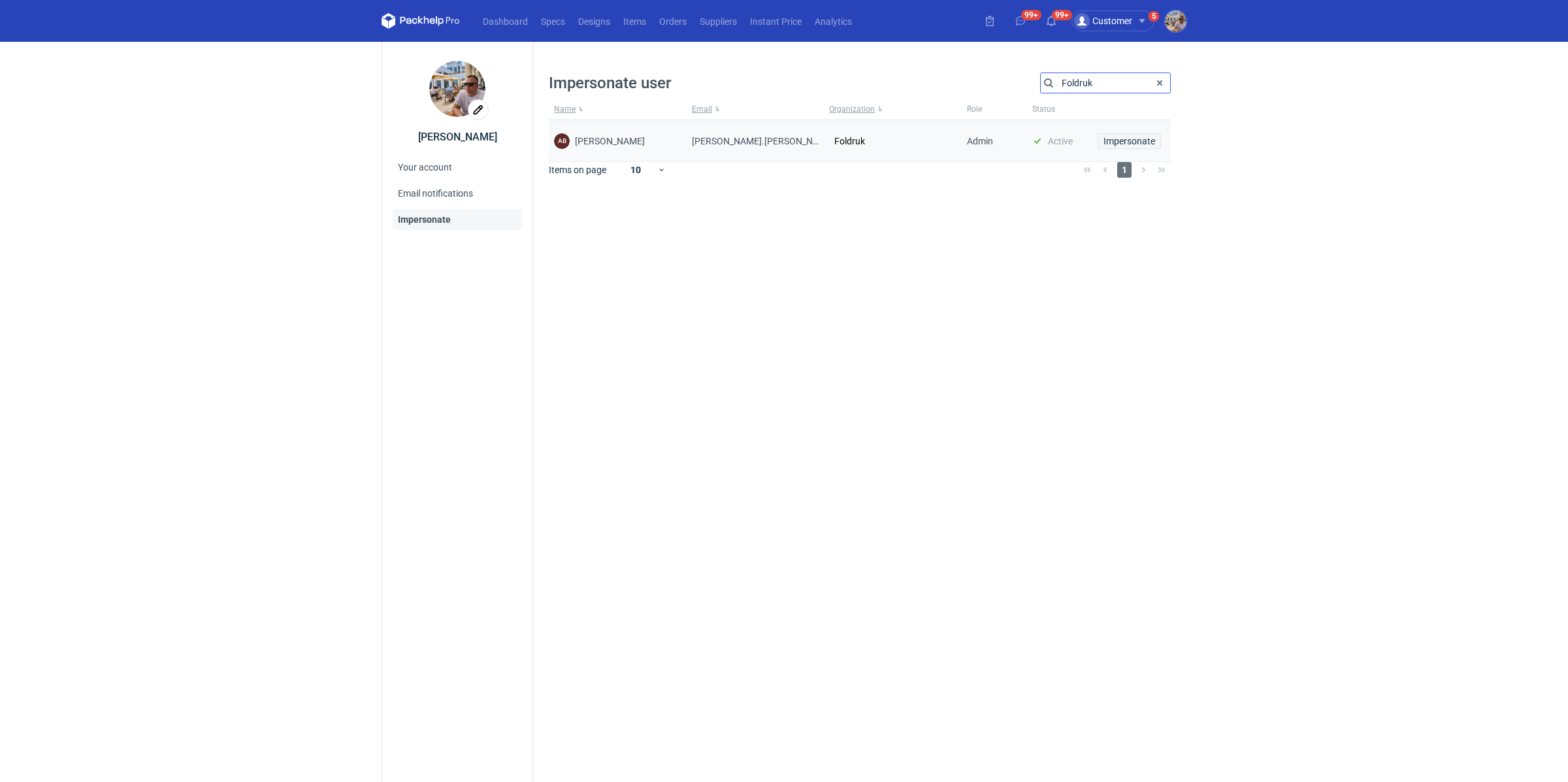
type input "Foldruk"
click at [1135, 142] on span "Impersonate" at bounding box center [1129, 141] width 52 height 9
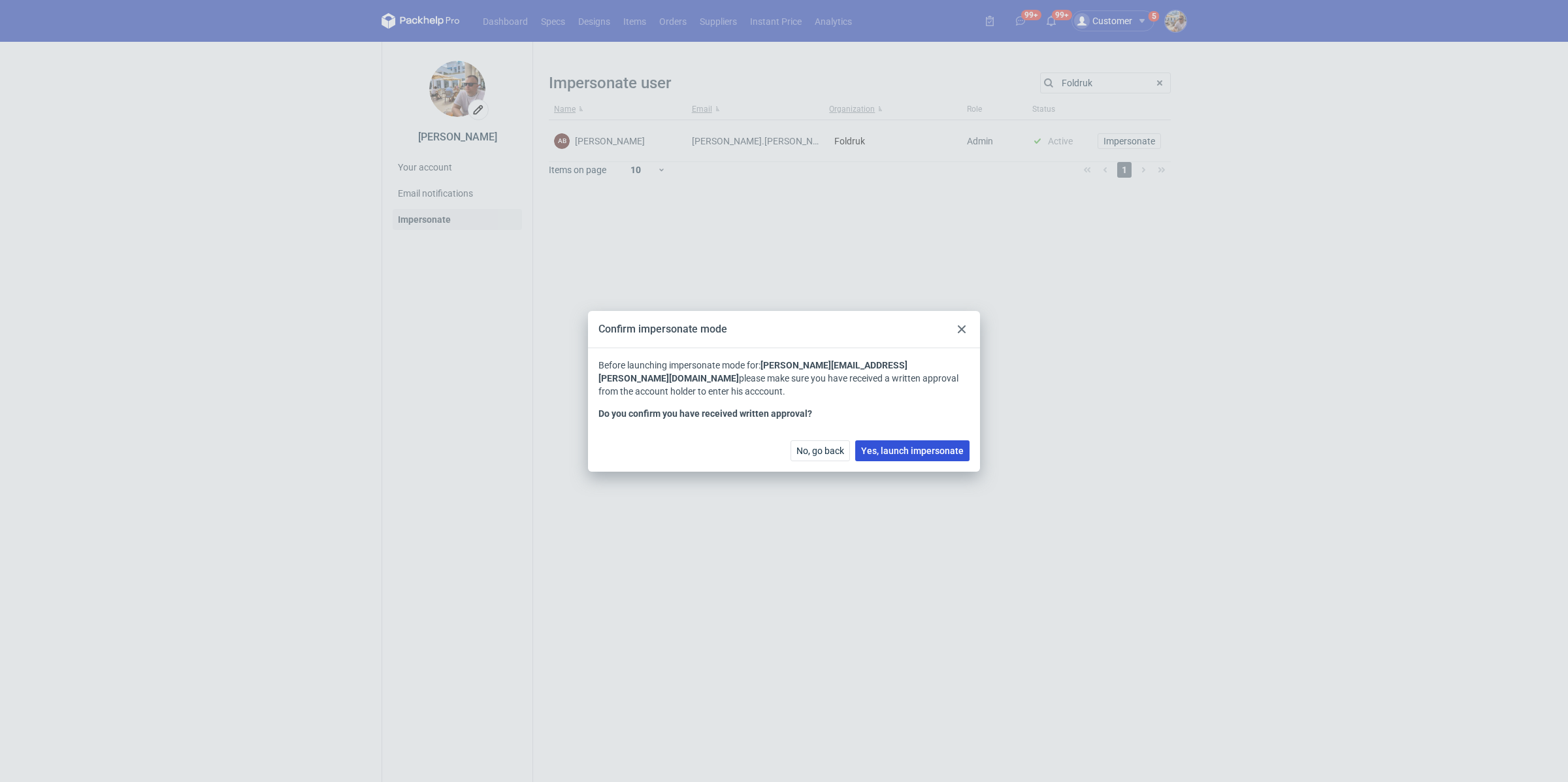
click at [931, 447] on span "Yes, launch impersonate" at bounding box center [912, 451] width 103 height 9
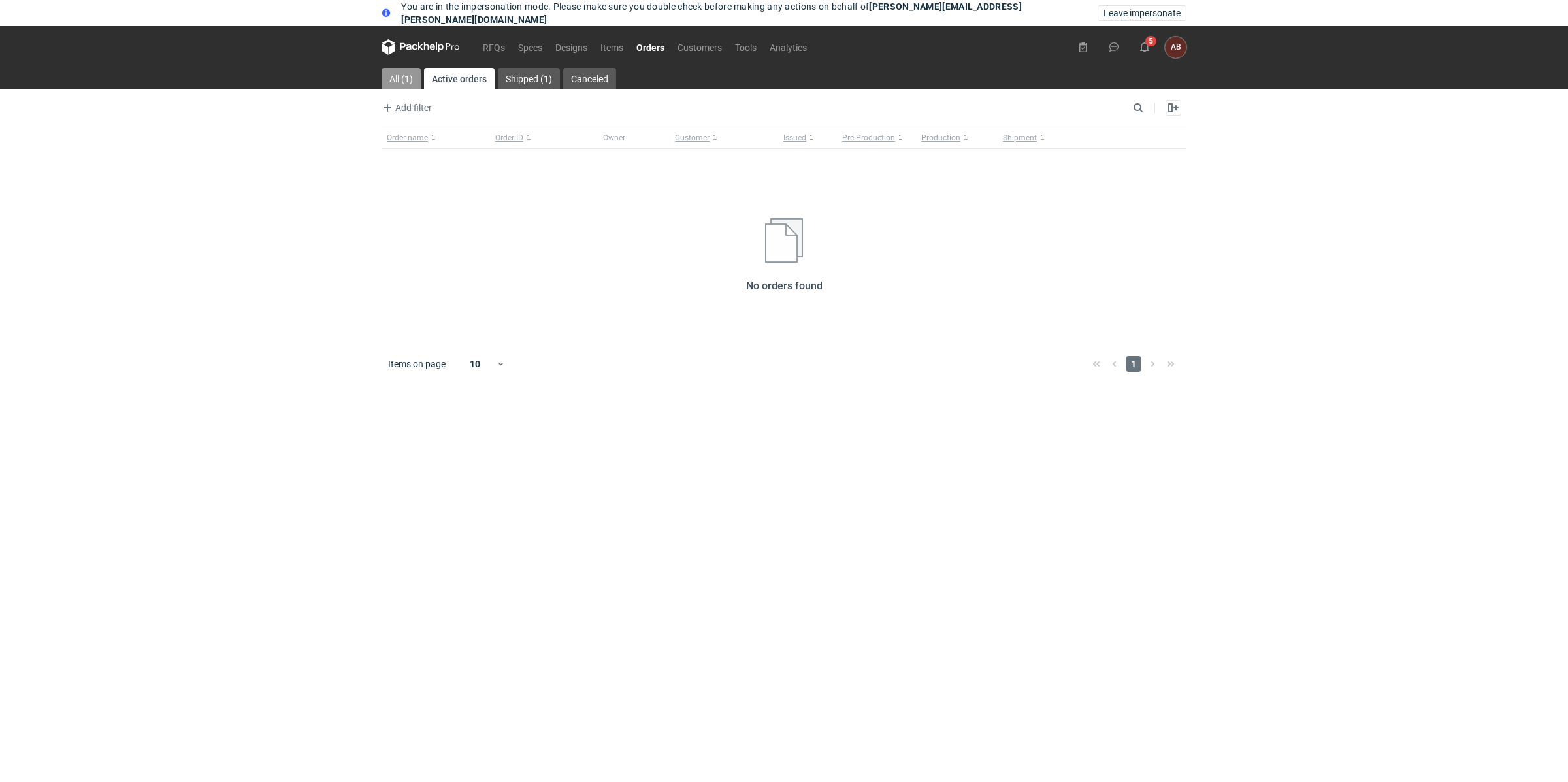
click at [403, 77] on link "All (1)" at bounding box center [401, 78] width 39 height 21
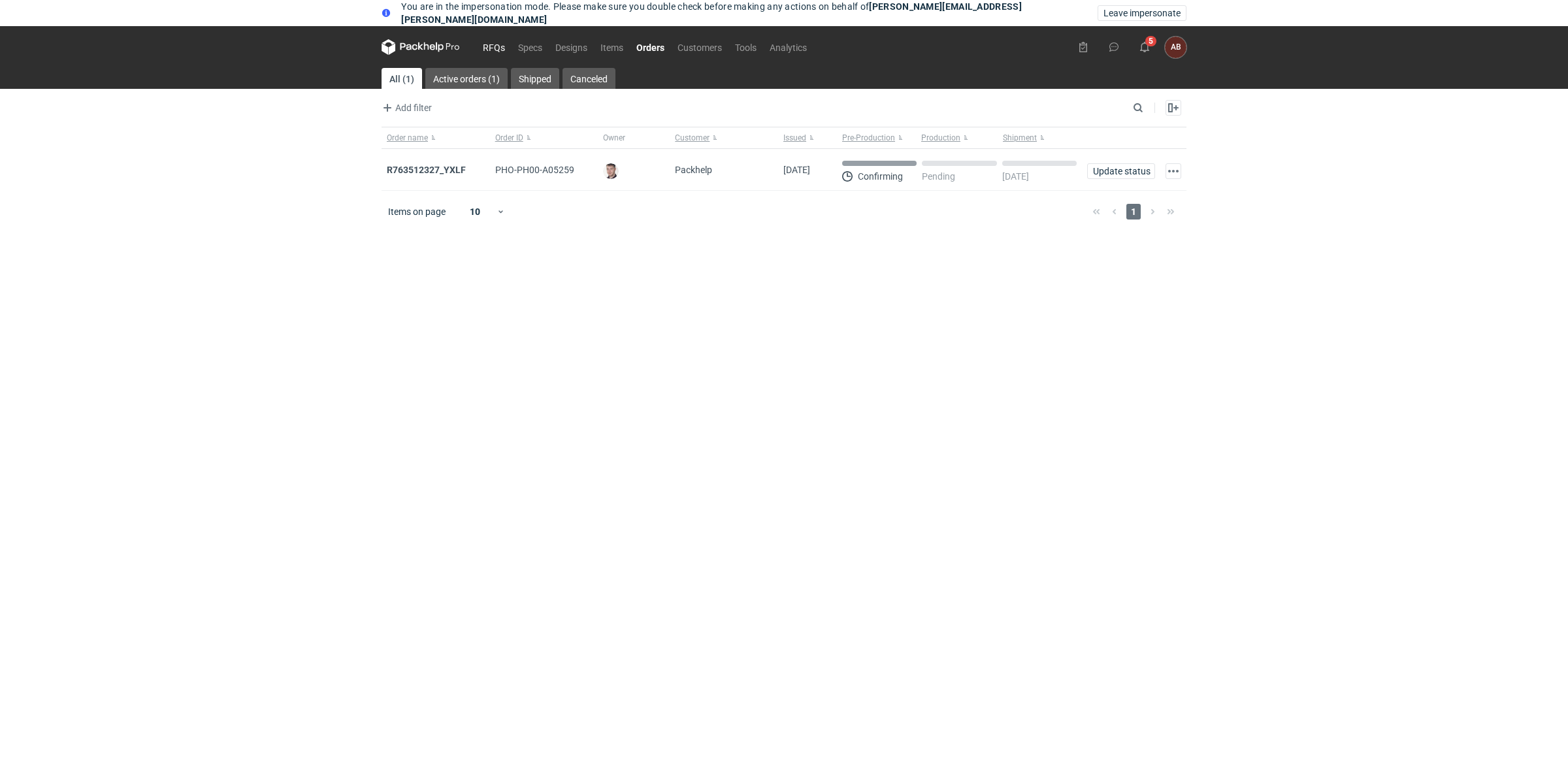
click at [498, 50] on link "RFQs" at bounding box center [494, 46] width 35 height 16
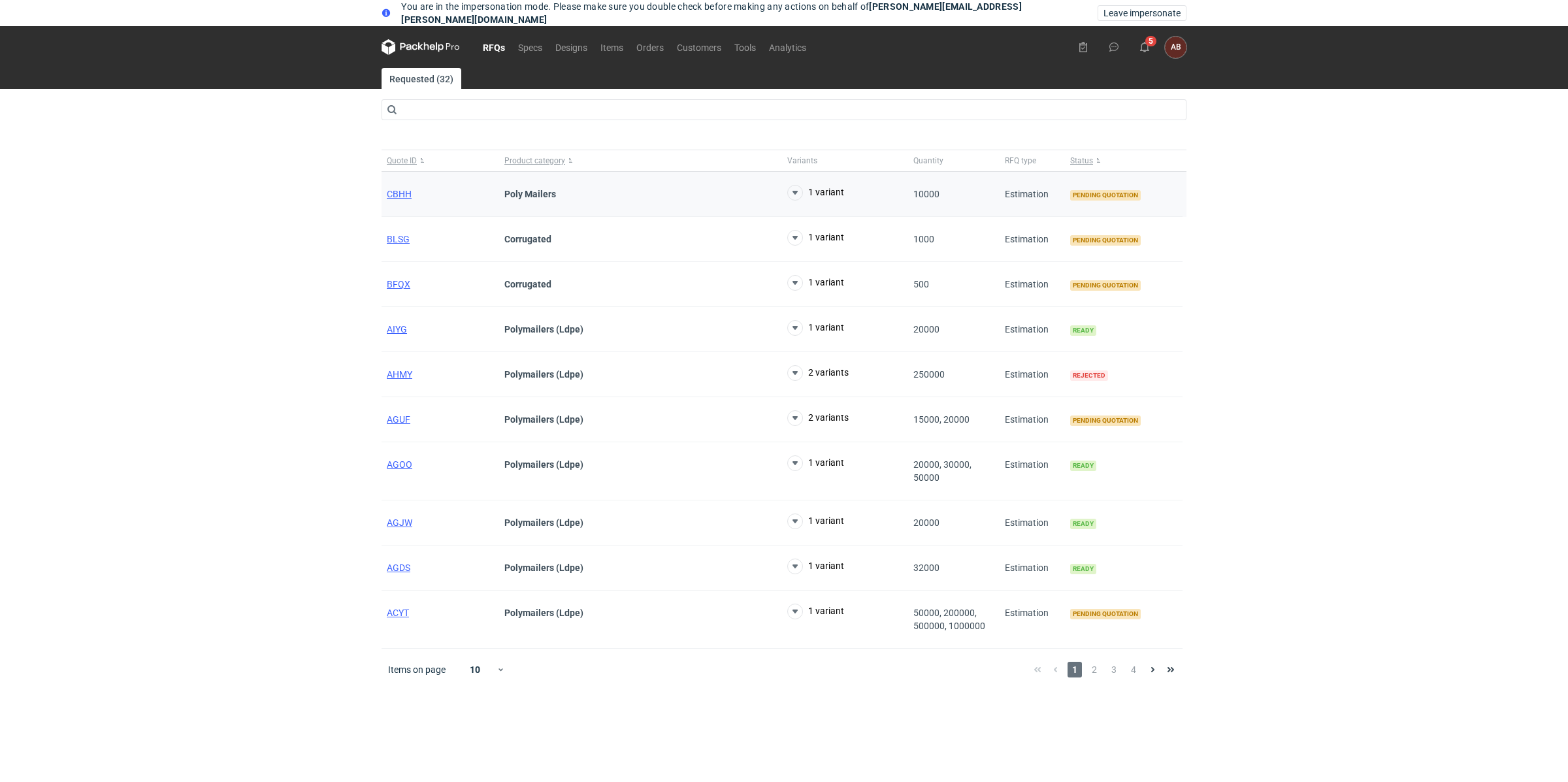
click at [413, 192] on div "CBHH" at bounding box center [440, 195] width 118 height 45
click at [408, 194] on span "CBHH" at bounding box center [399, 194] width 25 height 10
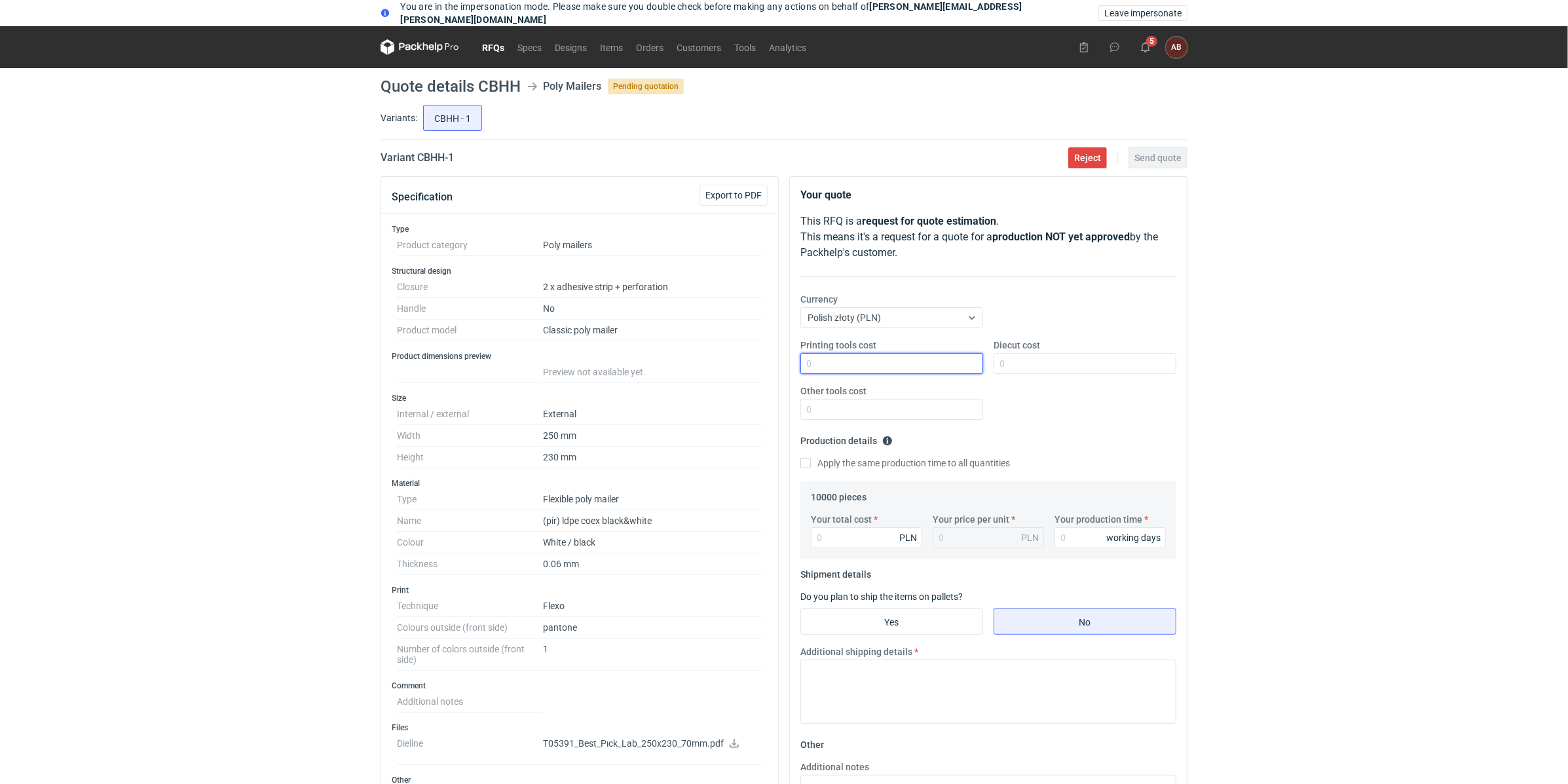
click at [889, 366] on input "Printing tools cost" at bounding box center [891, 363] width 183 height 21
type input "0"
click at [1038, 369] on input "Diecut cost" at bounding box center [1084, 363] width 183 height 21
type input "0"
click at [918, 405] on input "Other tools cost" at bounding box center [891, 410] width 183 height 21
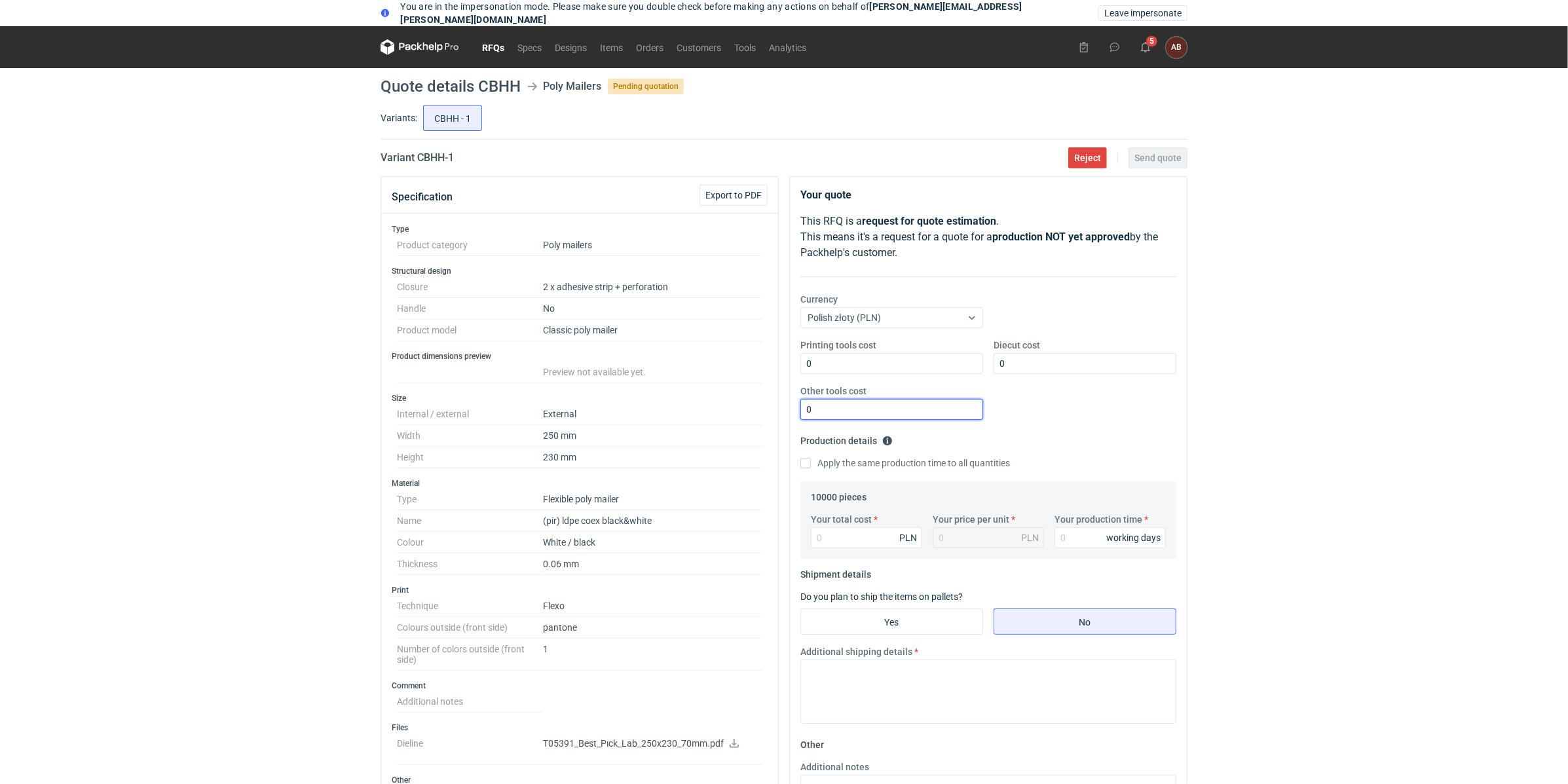
type input "0"
click at [1209, 408] on div "You are in the impersonation mode. Please make sure you double check before mak…" at bounding box center [784, 392] width 1568 height 784
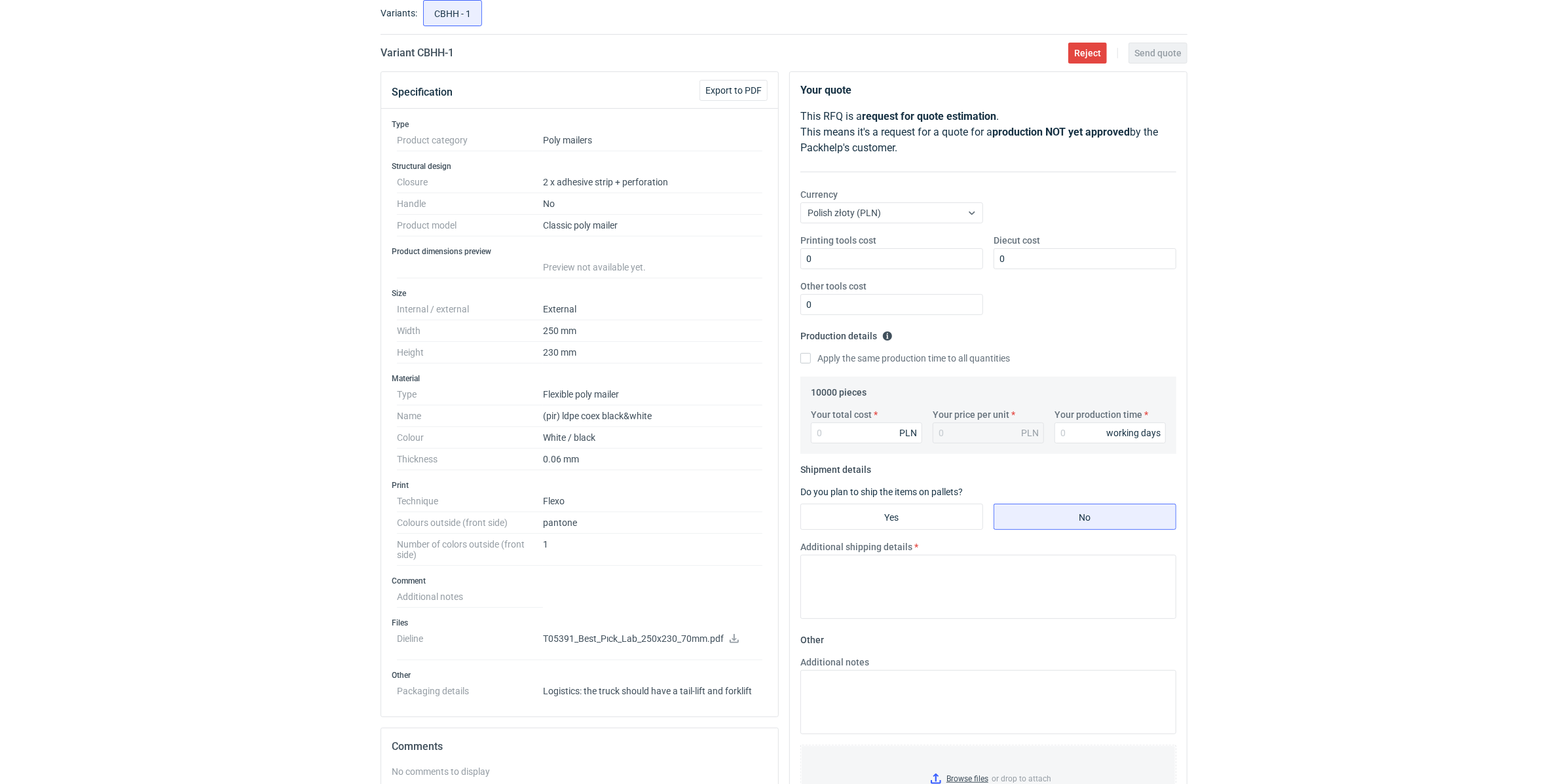
scroll to position [108, 0]
click at [879, 428] on input "Your total cost" at bounding box center [866, 430] width 111 height 21
type input "2000"
type input "0.2"
type input "2000"
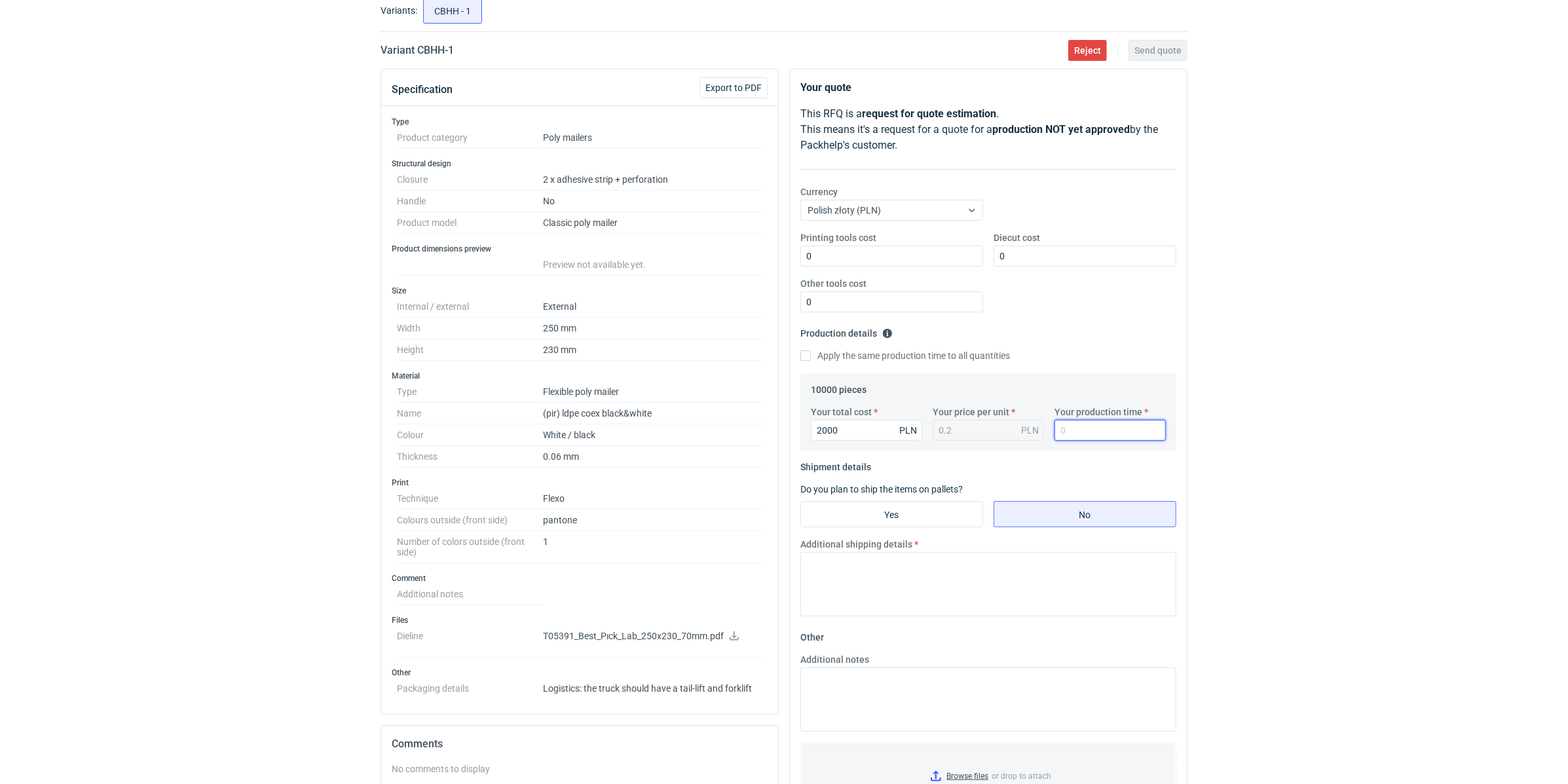
click at [1069, 426] on input "Your production time" at bounding box center [1110, 430] width 111 height 21
type input "10"
click at [1288, 490] on div "You are in the impersonation mode. Please make sure you double check before mak…" at bounding box center [784, 284] width 1568 height 784
click at [849, 554] on textarea "Additional shipping details" at bounding box center [988, 584] width 376 height 64
type textarea "J"
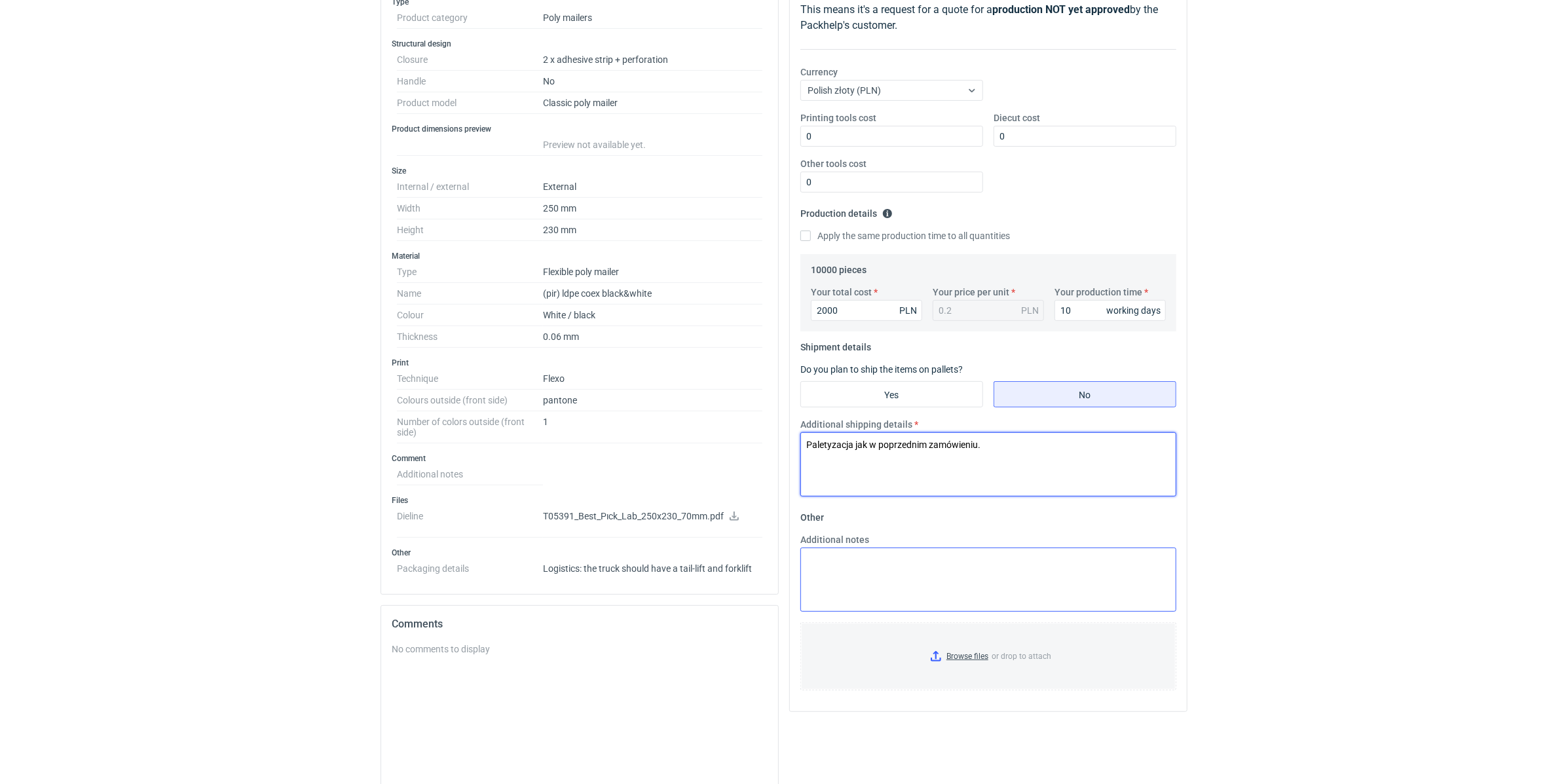
scroll to position [230, 0]
type textarea "Paletyzacja jak w poprzednim zamówieniu."
click at [864, 573] on textarea "Additional notes" at bounding box center [988, 577] width 376 height 64
paste textarea "Witam, aktualna cena 250x230 - 0,20zł/szt. Termin realizacji ok 2 tyg."
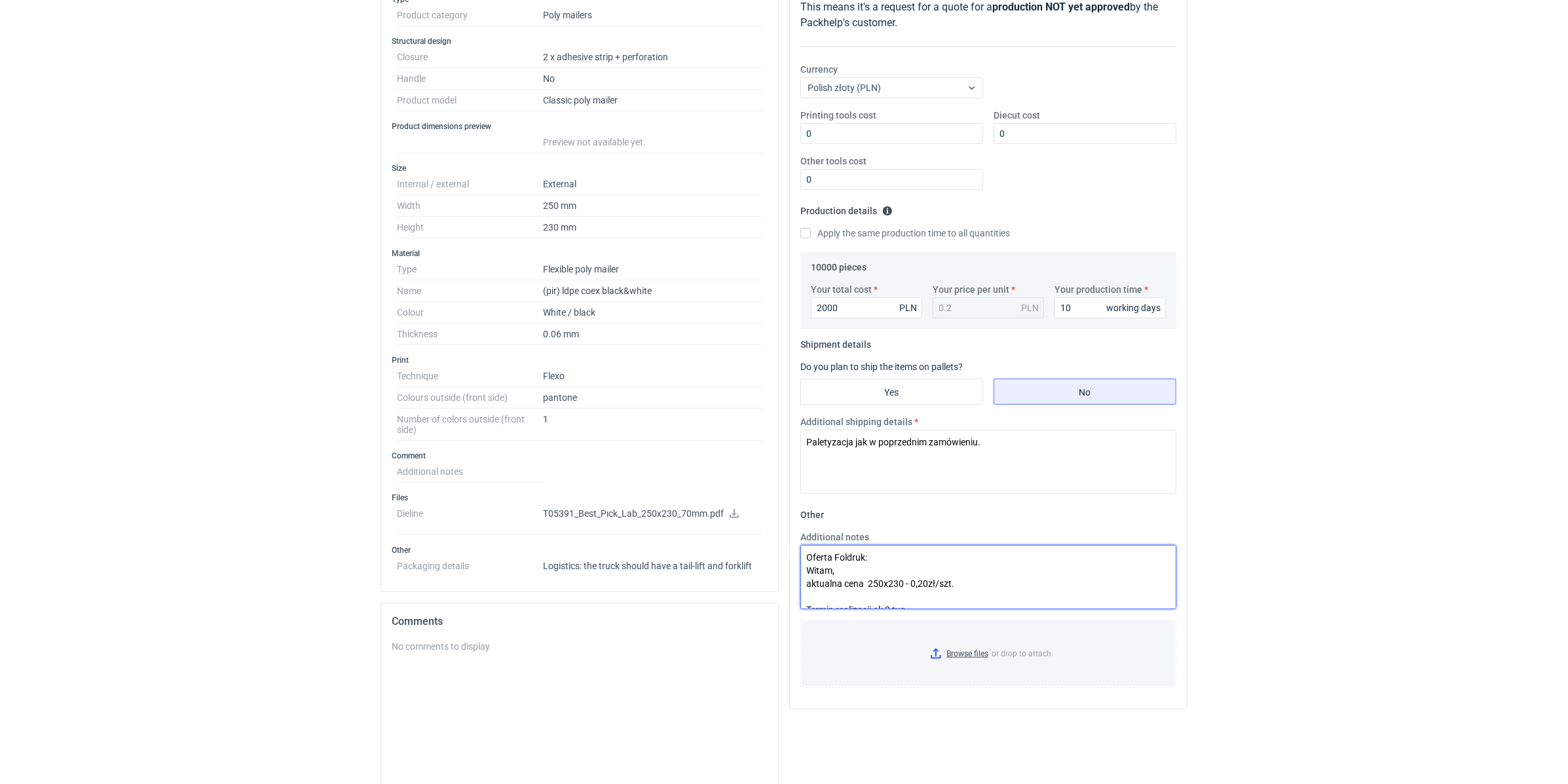
scroll to position [20, 0]
click at [822, 577] on textarea "Oferta Foldruk: Witam, aktualna cena 250x230 - 0,20zł/szt. Termin realizacji ok…" at bounding box center [988, 577] width 376 height 64
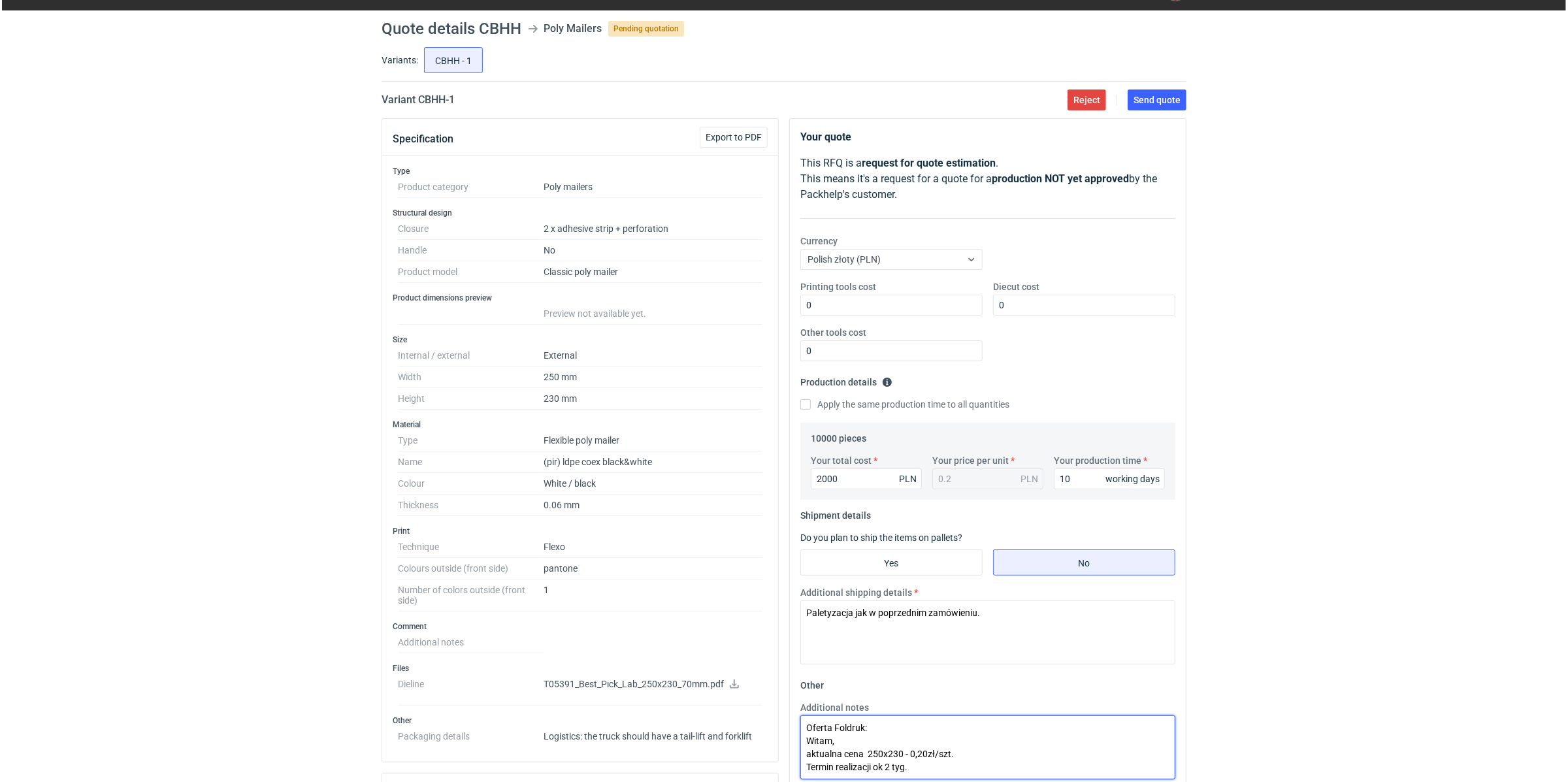
scroll to position [0, 0]
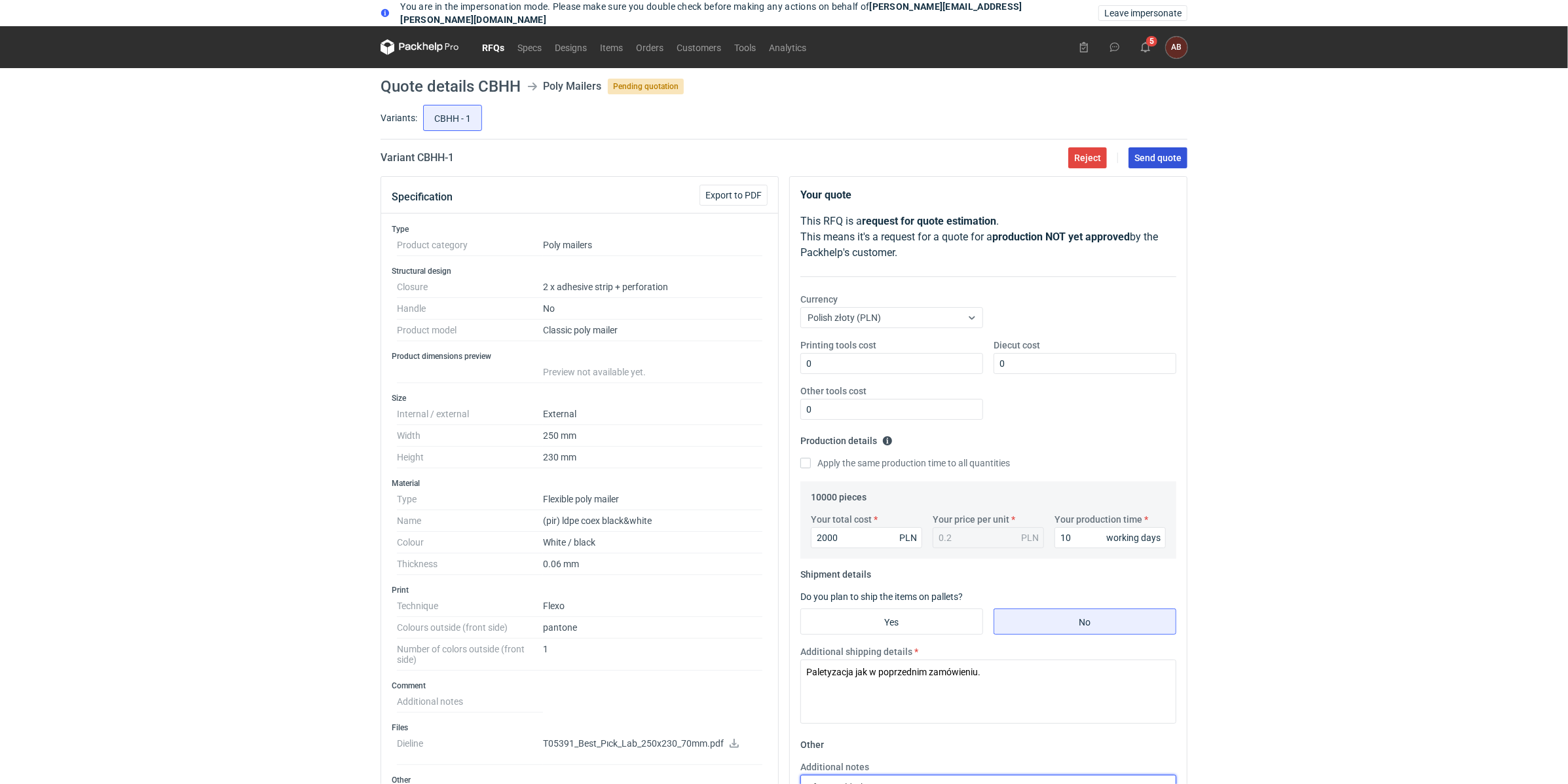
type textarea "Oferta Foldruk: Witam, aktualna cena 250x230 - 0,20zł/szt. Termin realizacji ok…"
click at [1163, 157] on span "Send quote" at bounding box center [1158, 158] width 47 height 9
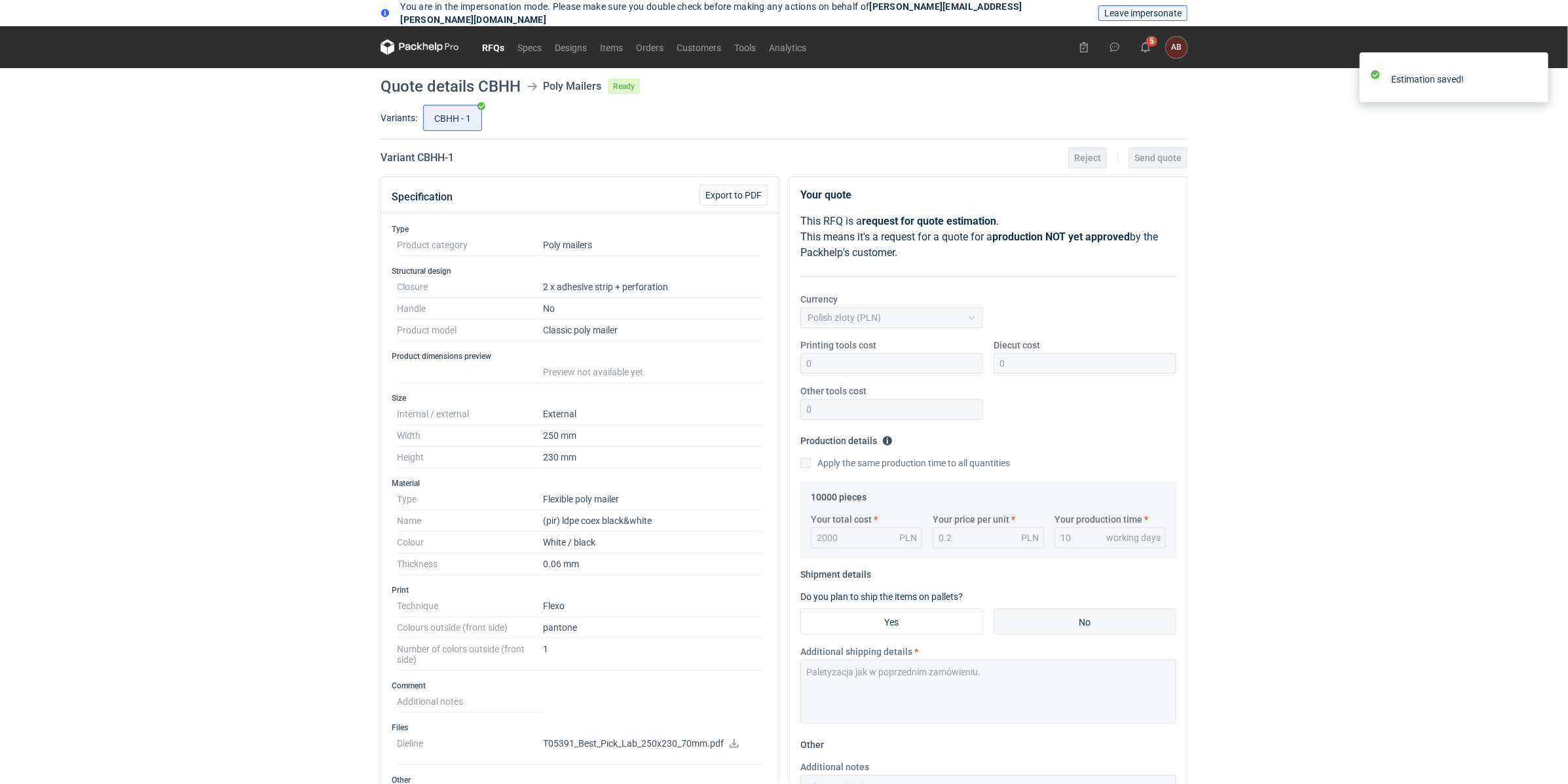
click at [1144, 15] on span "Leave impersonate" at bounding box center [1142, 13] width 77 height 9
